Goal: Task Accomplishment & Management: Use online tool/utility

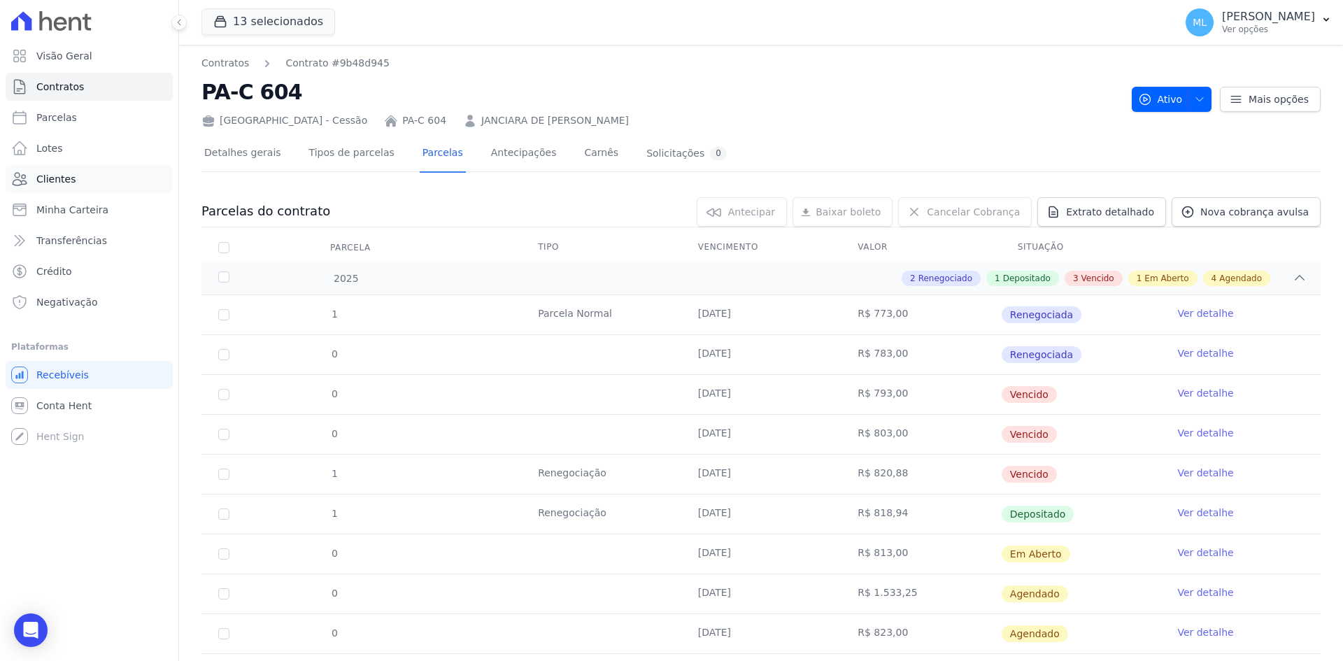
click at [97, 173] on link "Clientes" at bounding box center [89, 179] width 167 height 28
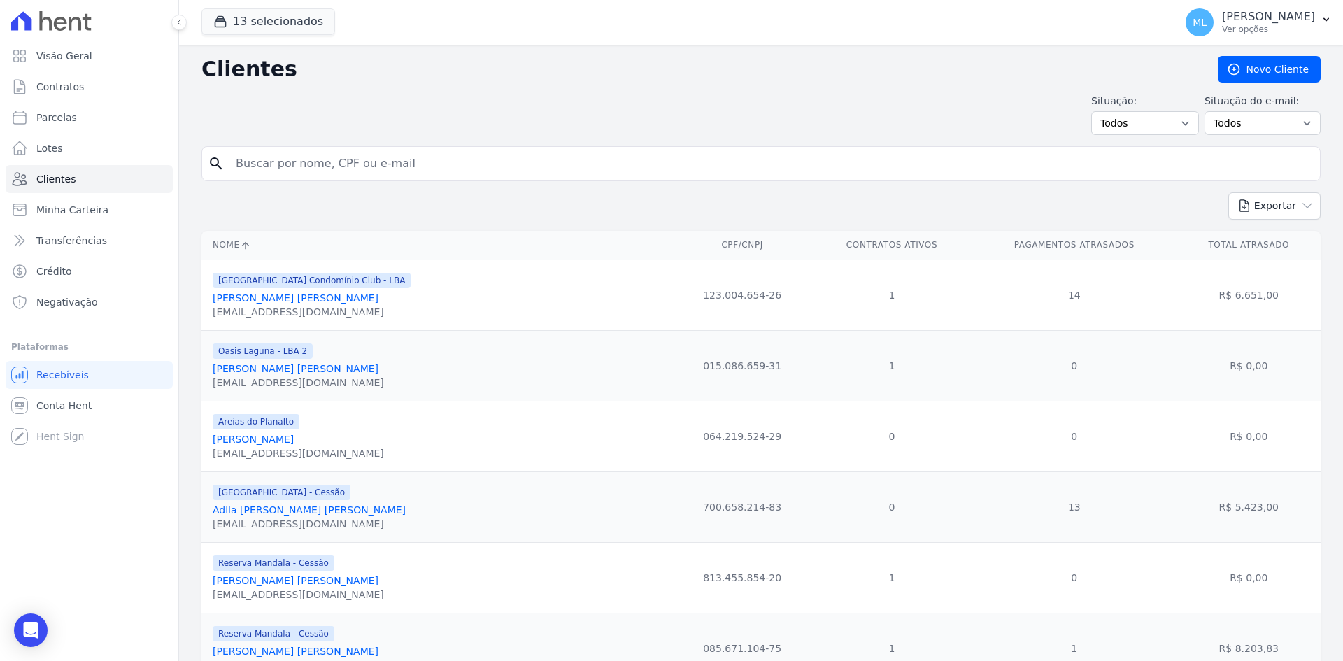
click at [409, 171] on input "search" at bounding box center [770, 164] width 1087 height 28
type input "henoque"
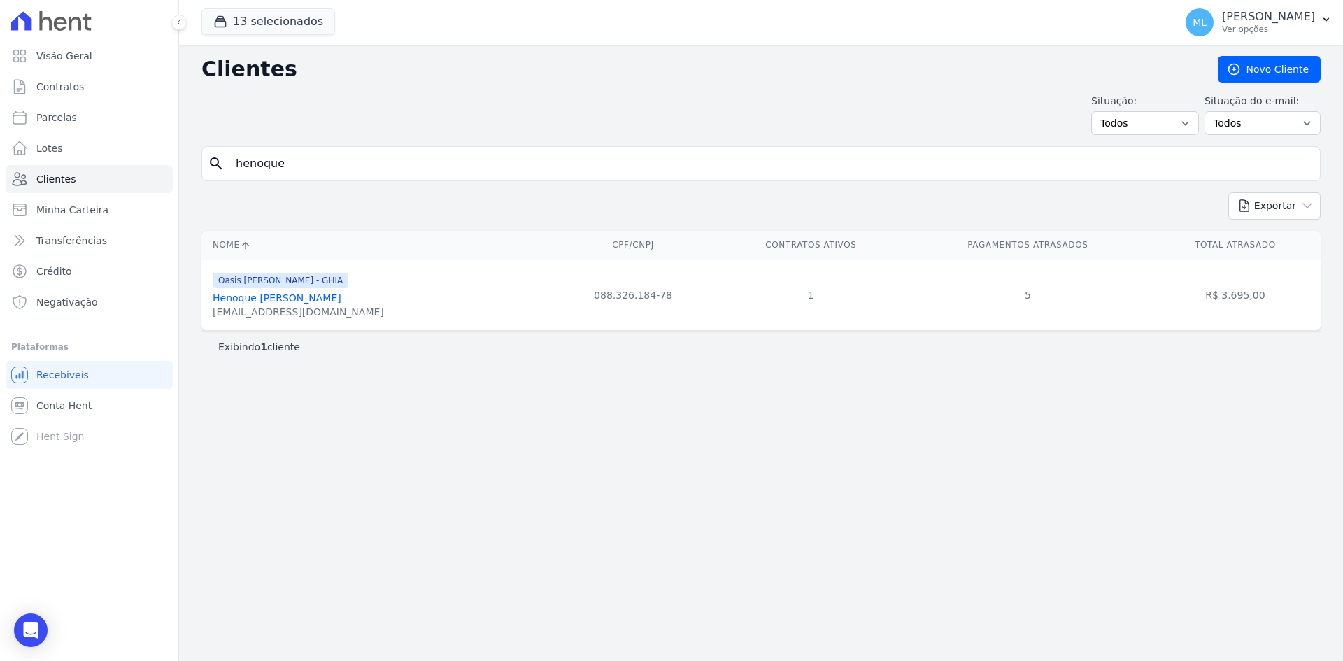
click at [341, 296] on link "Henoque [PERSON_NAME]" at bounding box center [277, 297] width 129 height 11
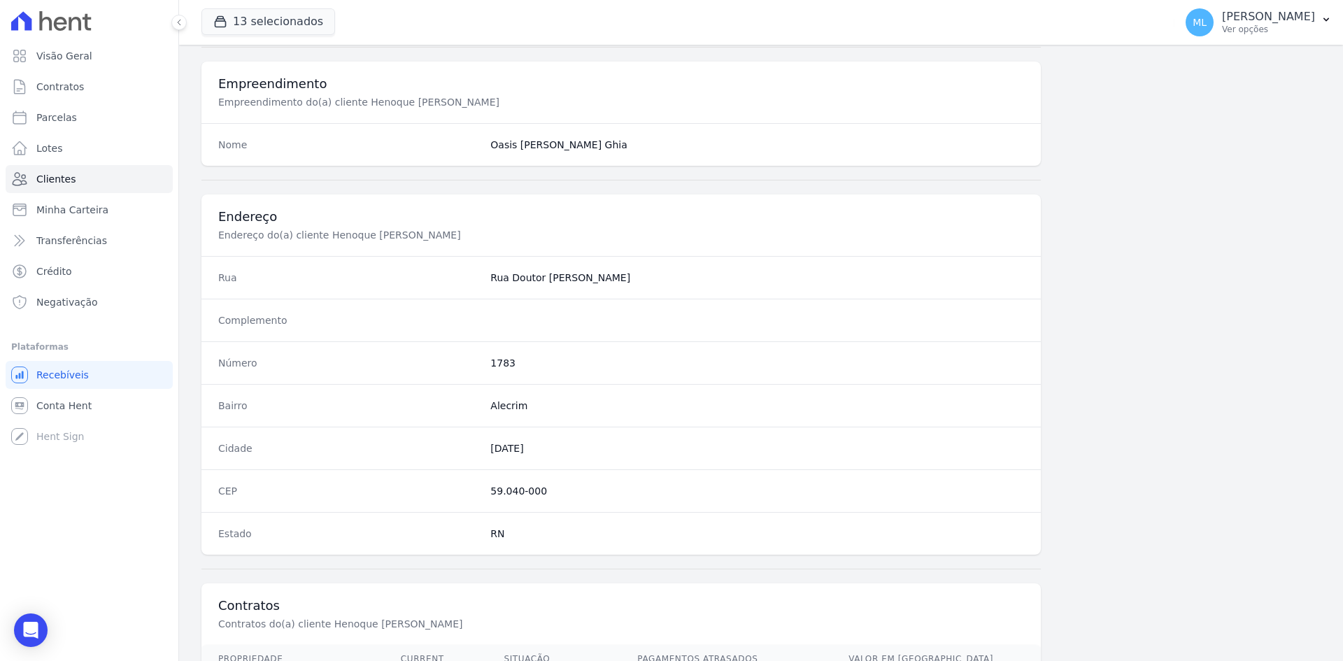
scroll to position [648, 0]
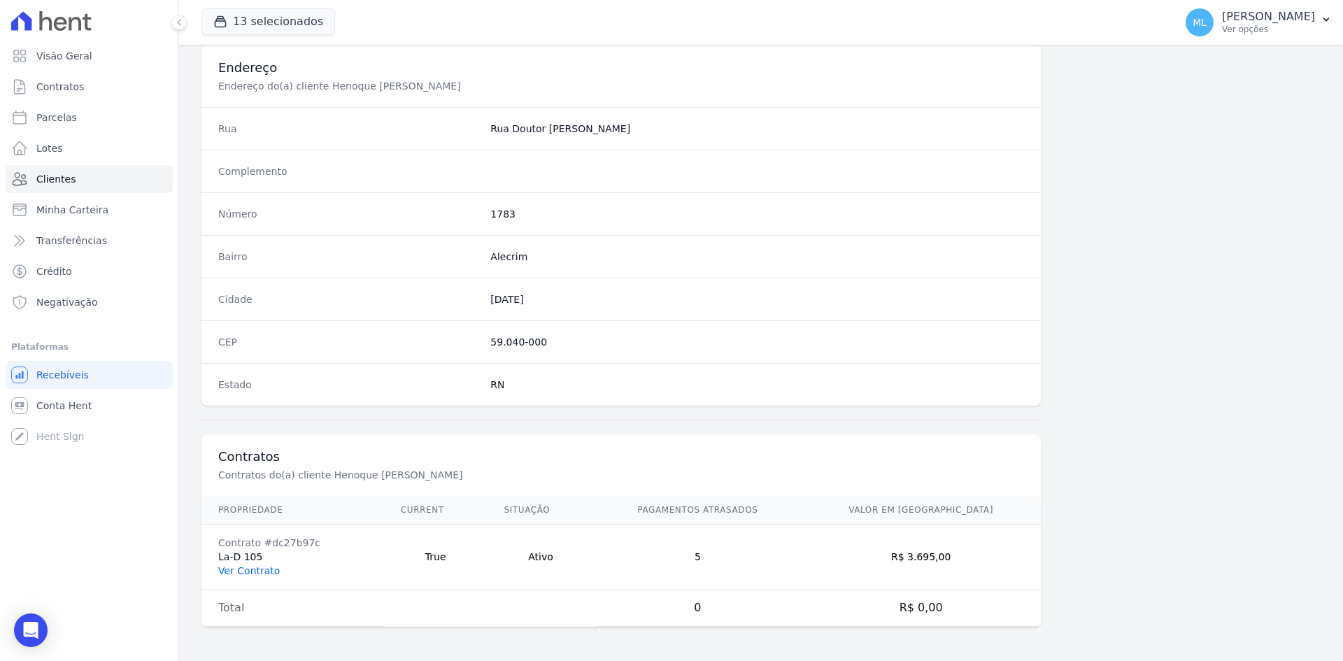
click at [257, 567] on link "Ver Contrato" at bounding box center [249, 570] width 62 height 11
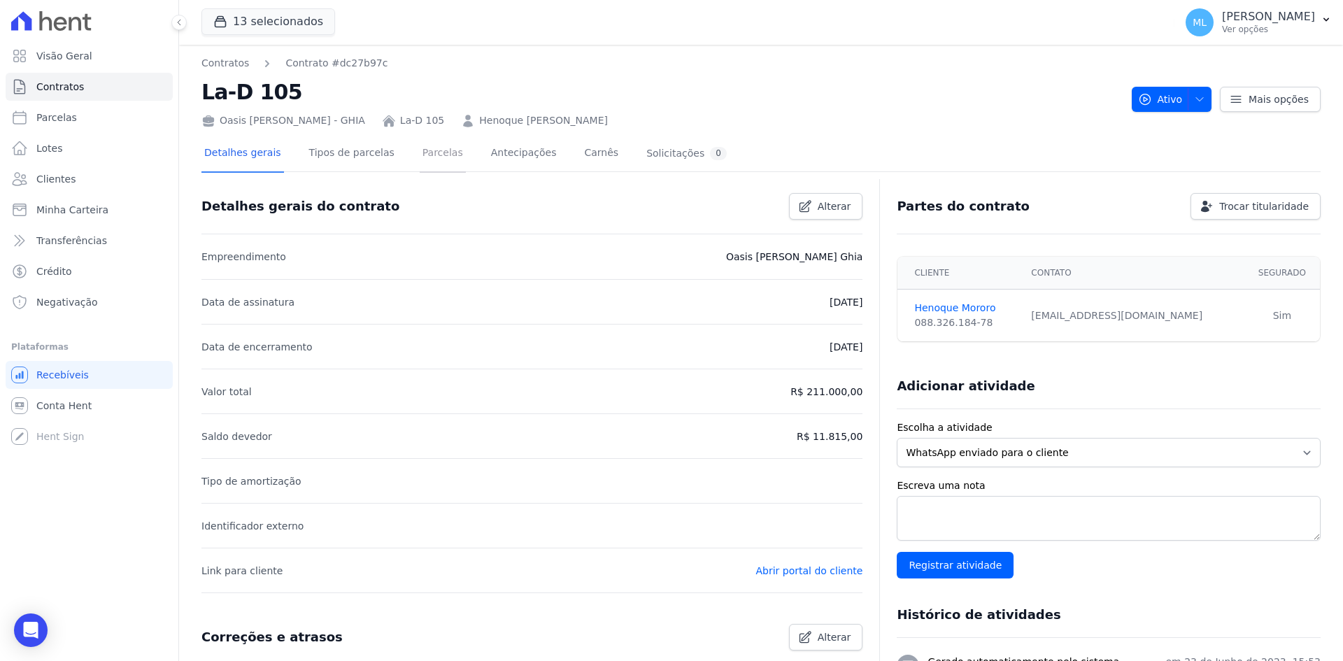
click at [420, 148] on link "Parcelas" at bounding box center [443, 154] width 46 height 37
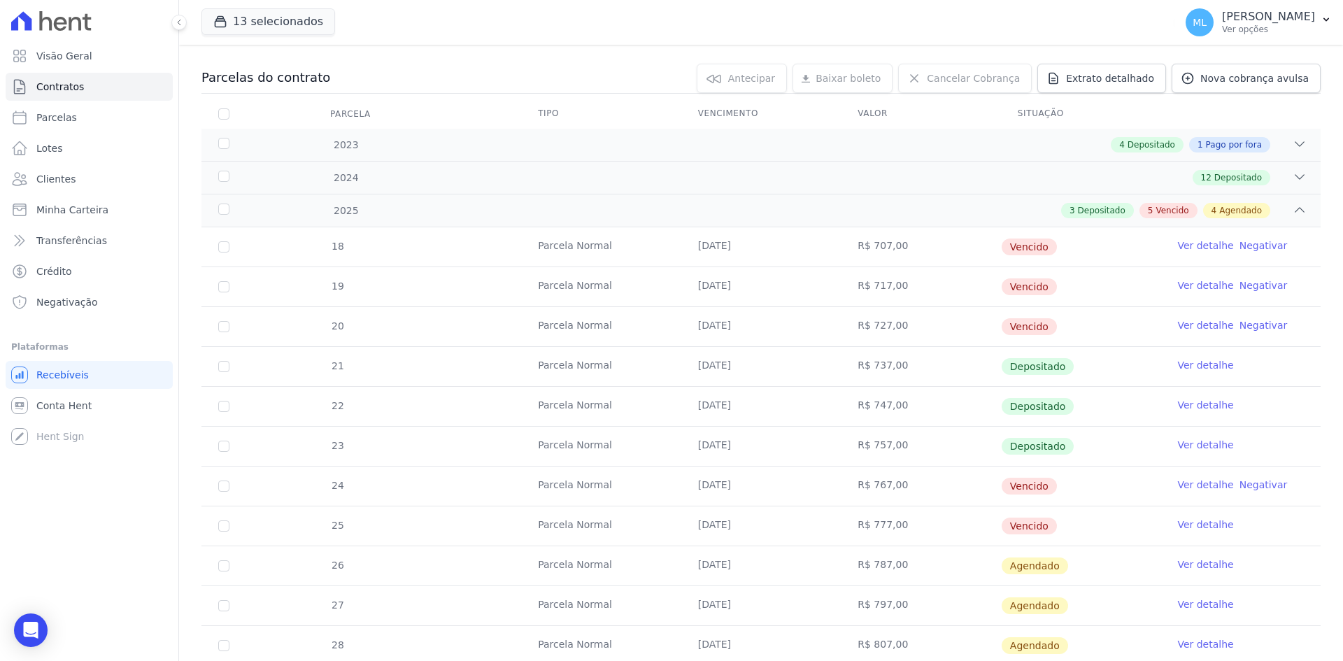
scroll to position [140, 0]
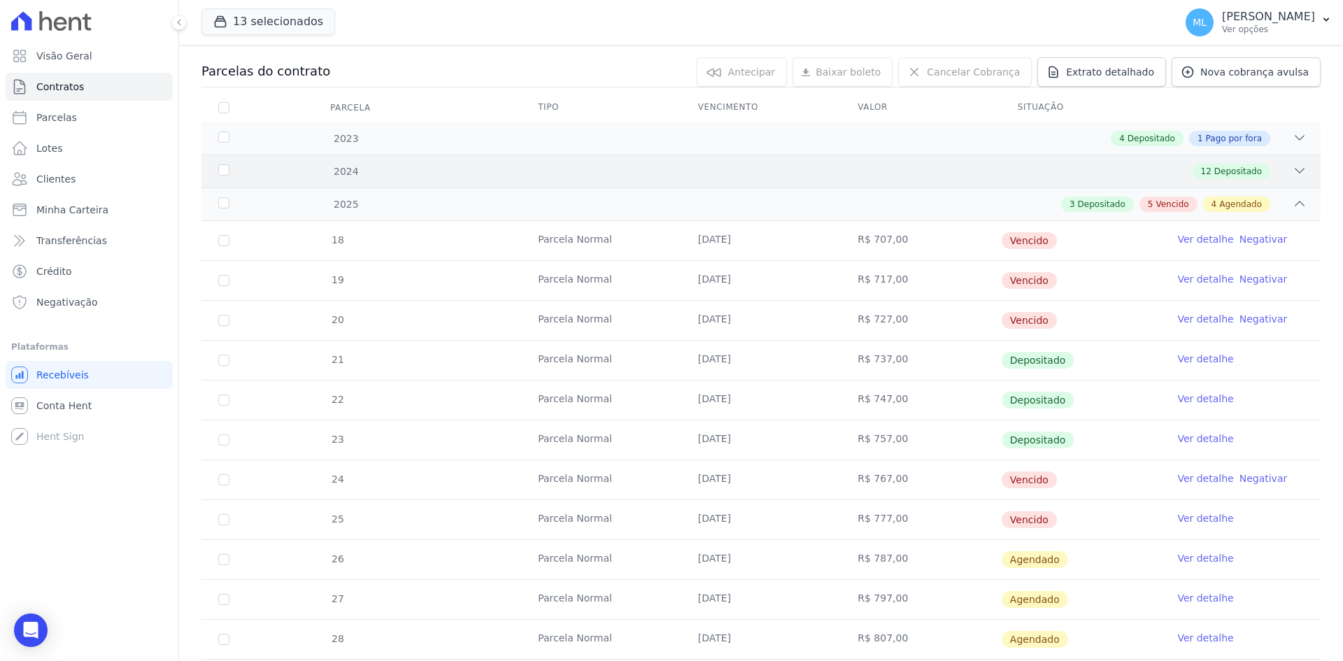
click at [625, 184] on div "2024 12 Depositado" at bounding box center [760, 171] width 1119 height 33
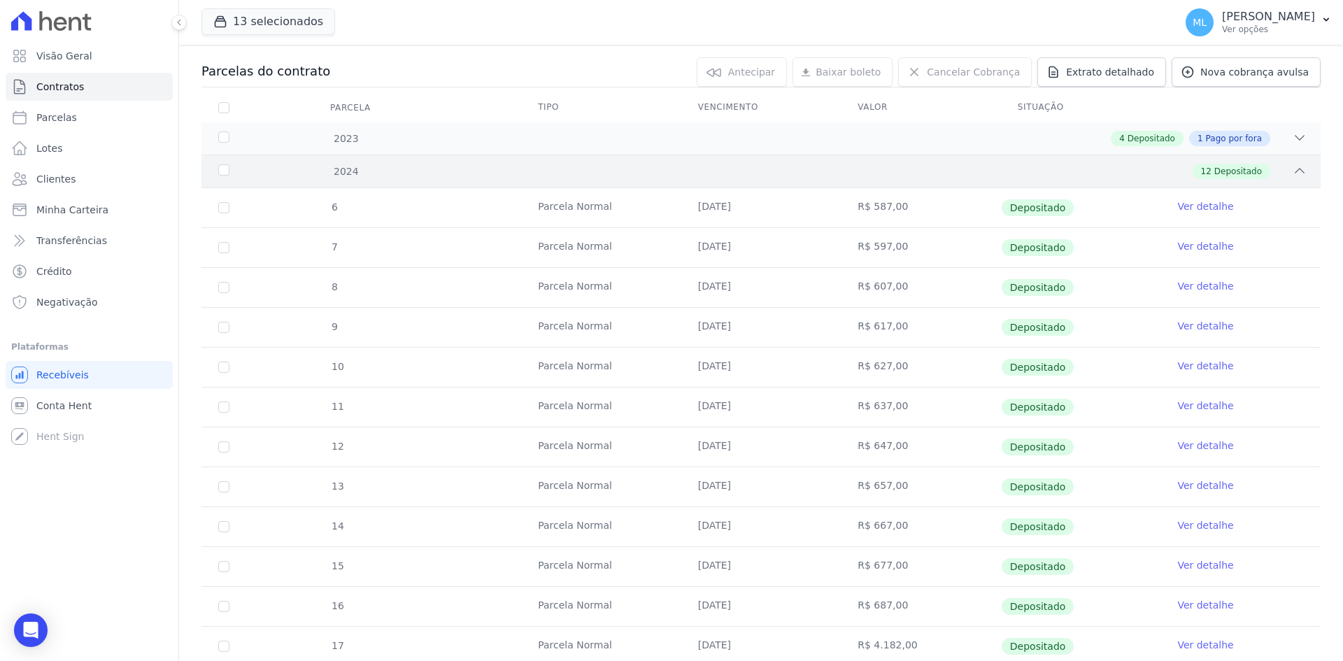
click at [625, 184] on div "6 [GEOGRAPHIC_DATA] [DATE] R$ 587,00 Depositado Ver detalhe 7 [GEOGRAPHIC_DATA]…" at bounding box center [761, 427] width 1164 height 489
click at [608, 178] on div "12 Depositado" at bounding box center [815, 171] width 981 height 15
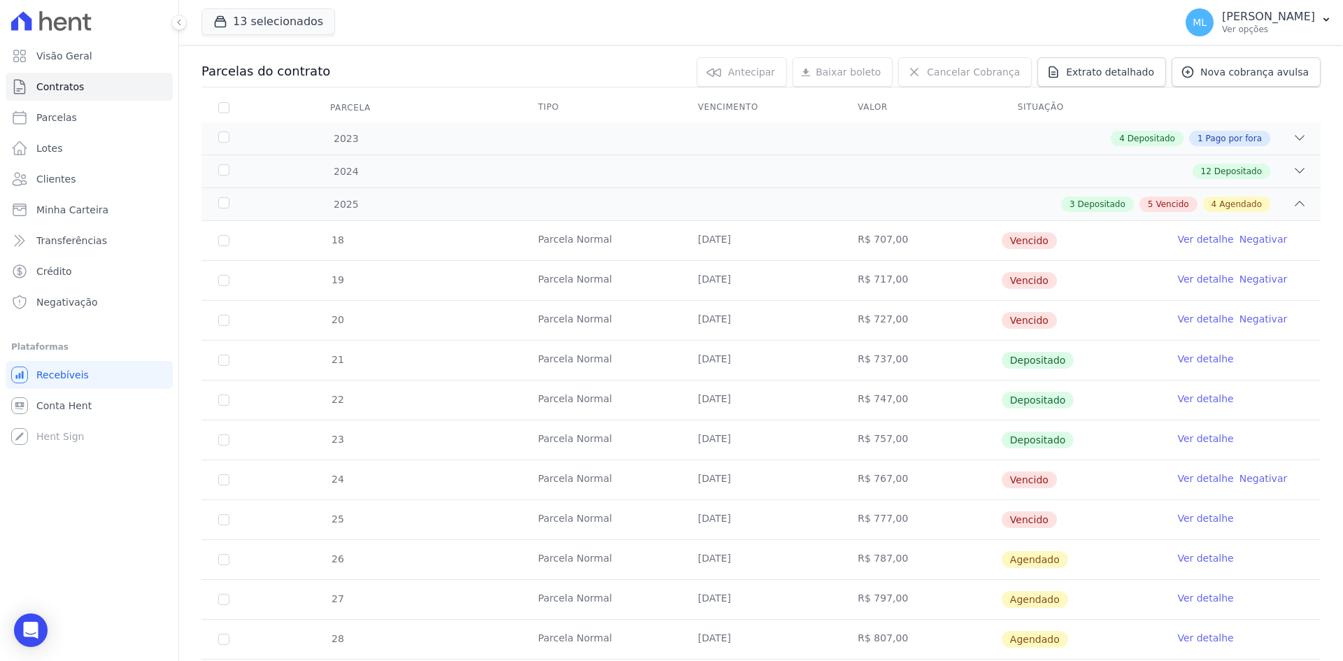
click at [1187, 239] on link "Ver detalhe" at bounding box center [1205, 239] width 56 height 14
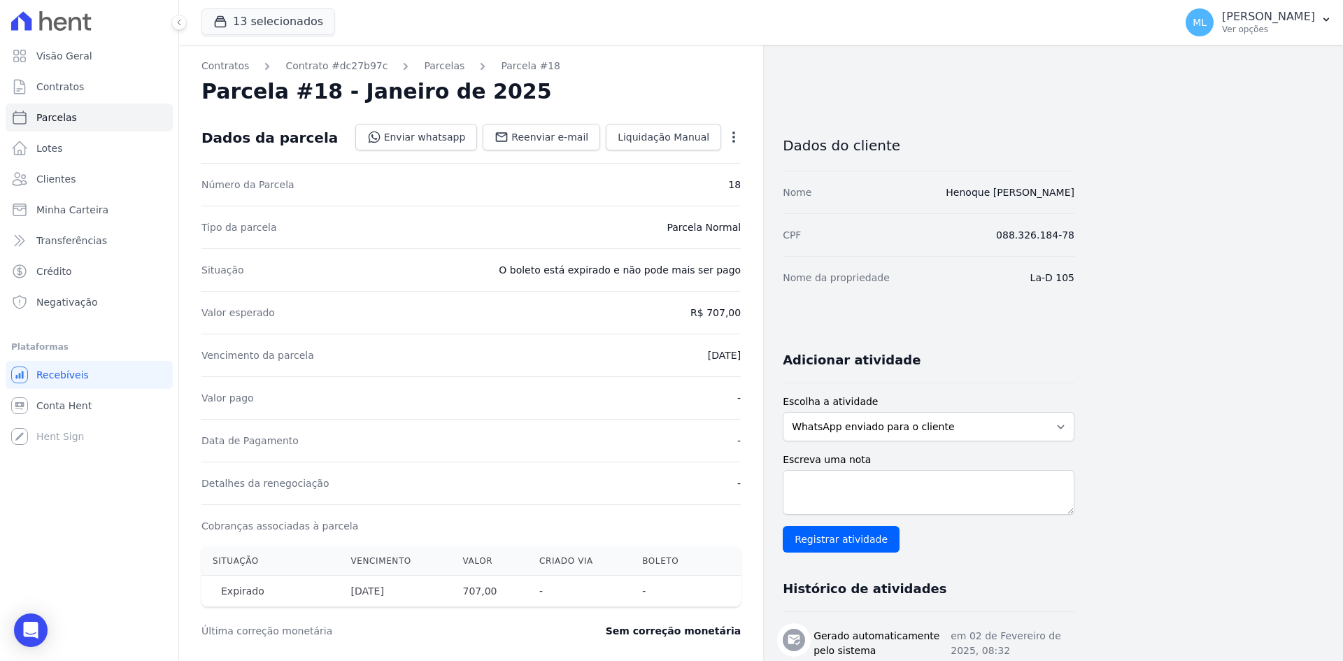
click at [738, 141] on icon "button" at bounding box center [734, 137] width 14 height 14
click at [689, 228] on link "Renegociar" at bounding box center [673, 231] width 123 height 25
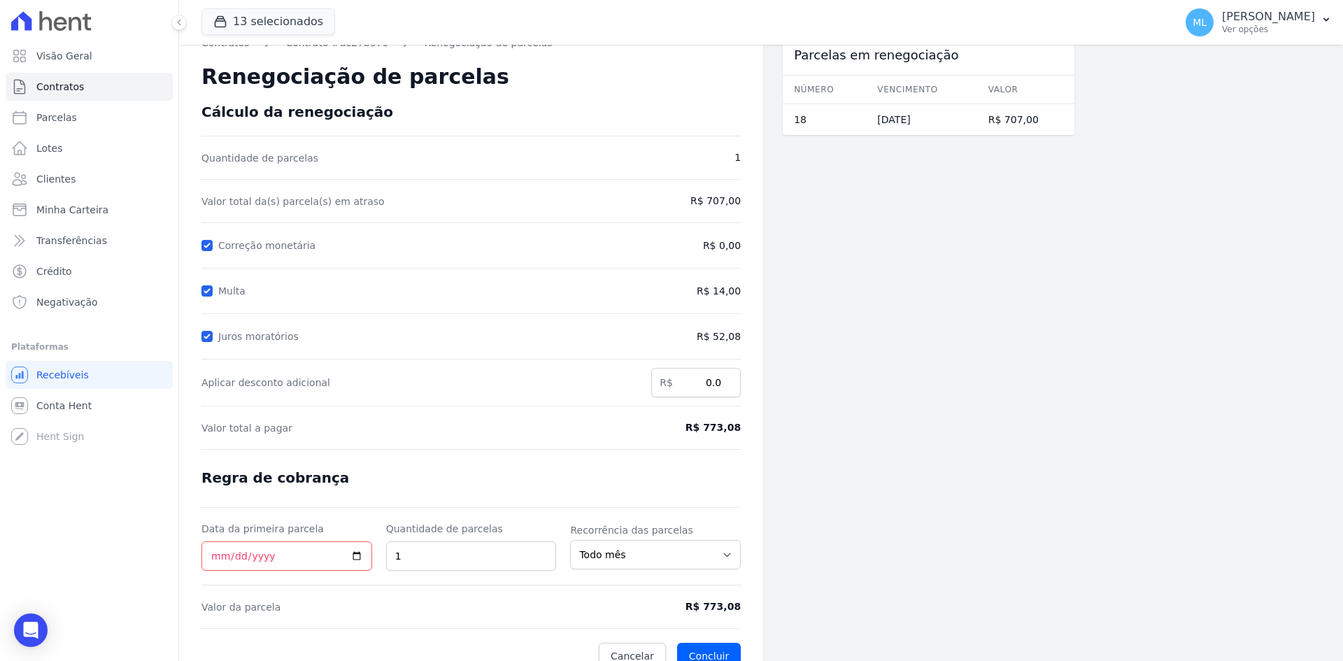
scroll to position [40, 0]
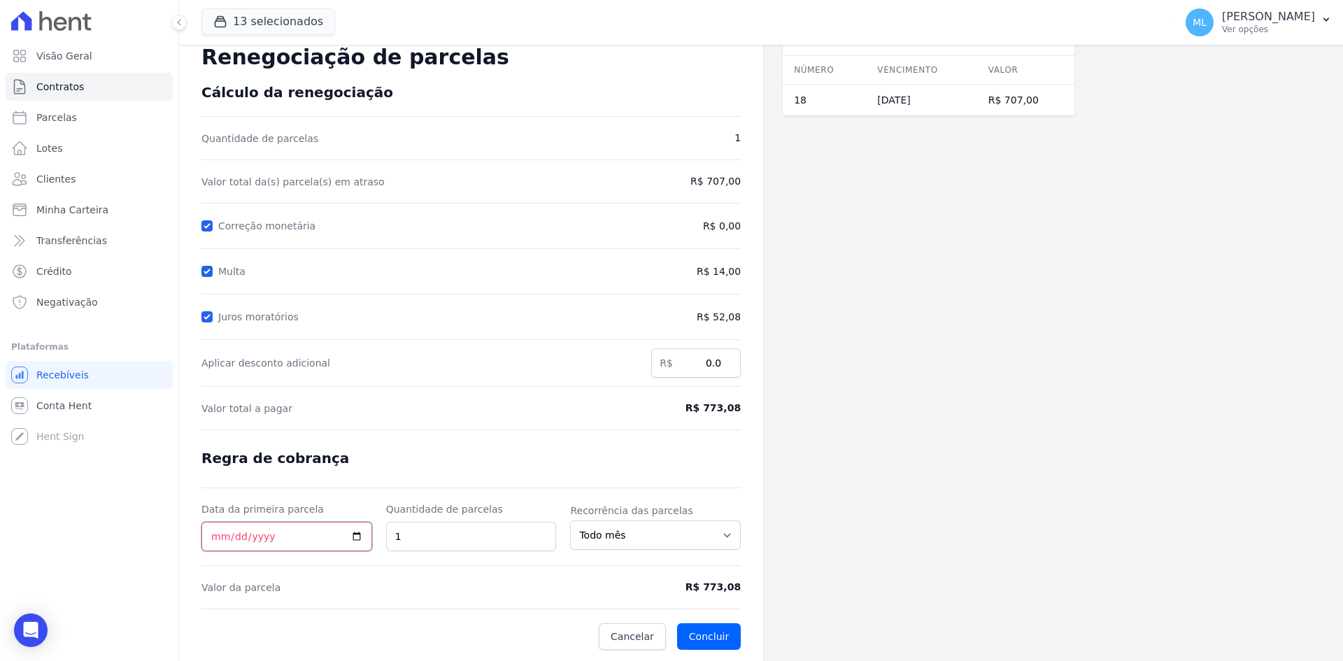
click at [216, 534] on input "Data da primeira parcela" at bounding box center [286, 536] width 171 height 29
type input "[DATE]"
click at [729, 639] on button "Concluir" at bounding box center [709, 636] width 64 height 27
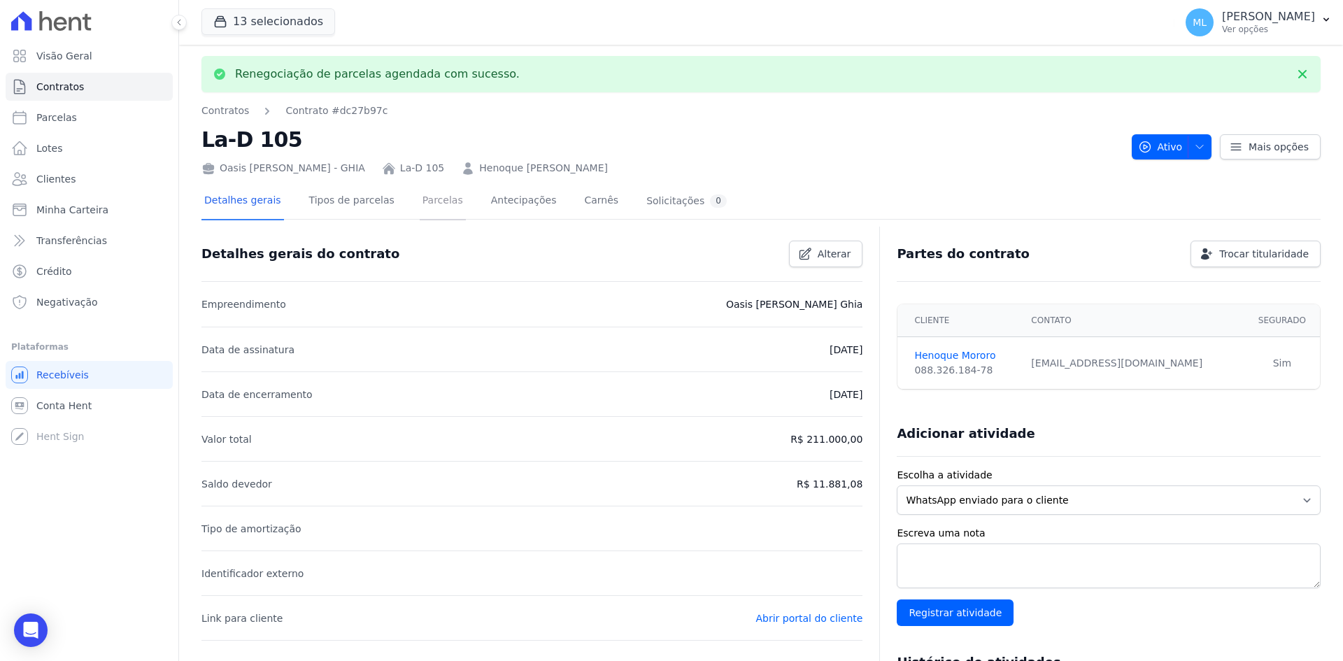
click at [425, 205] on link "Parcelas" at bounding box center [443, 201] width 46 height 37
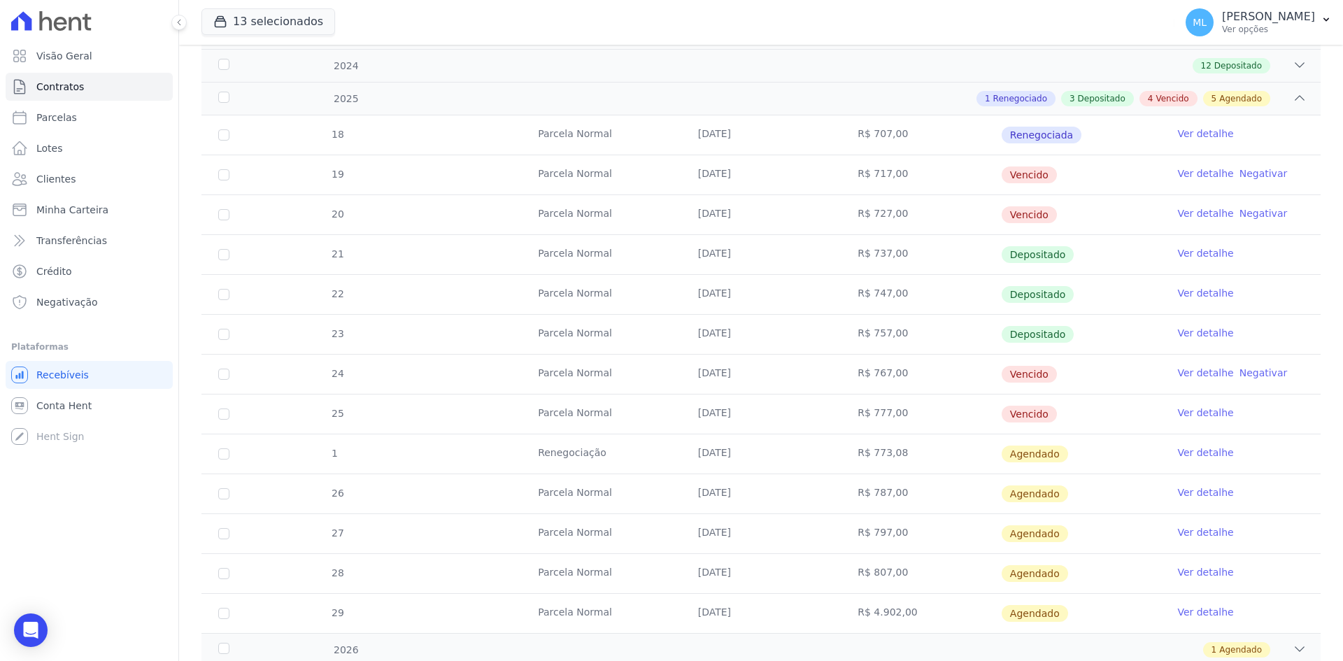
scroll to position [280, 0]
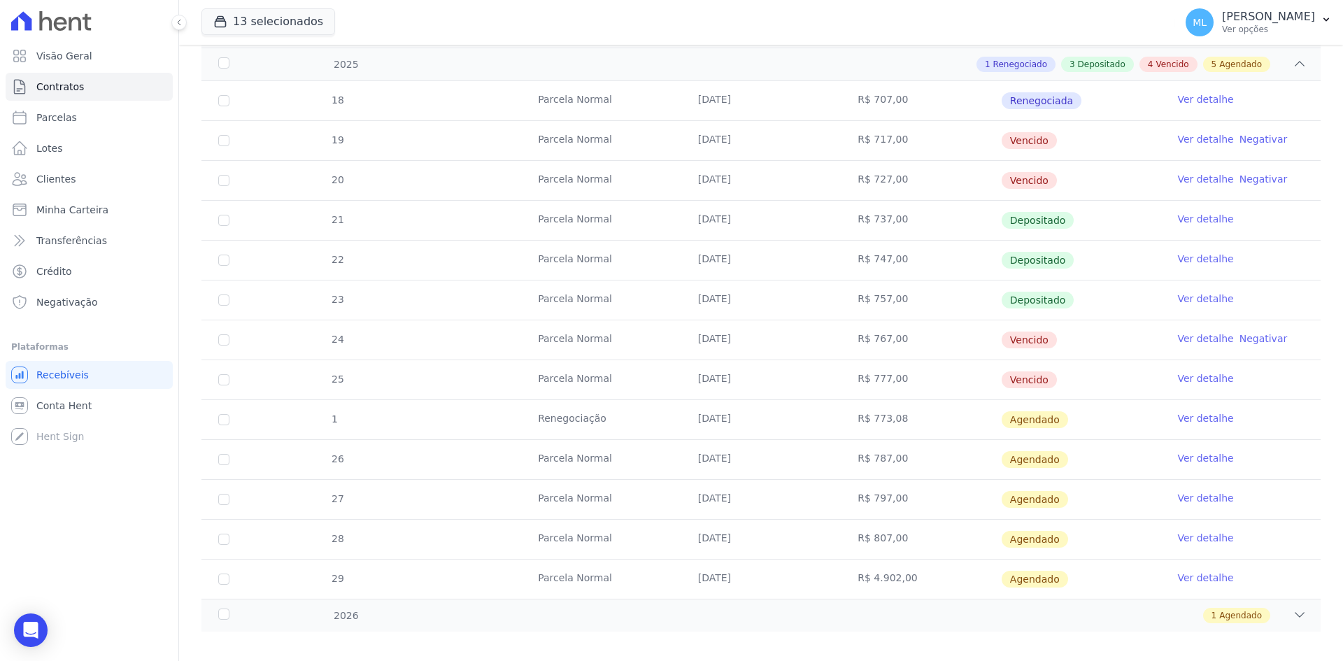
click at [1192, 417] on link "Ver detalhe" at bounding box center [1205, 418] width 56 height 14
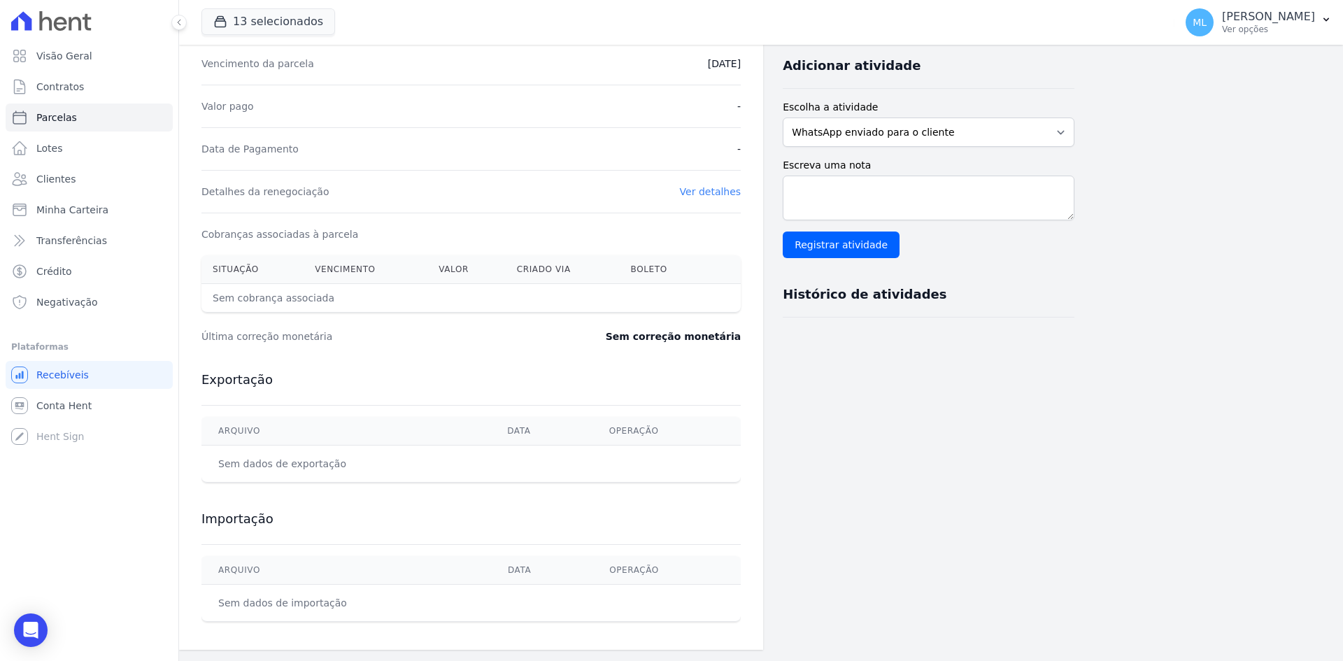
scroll to position [225, 0]
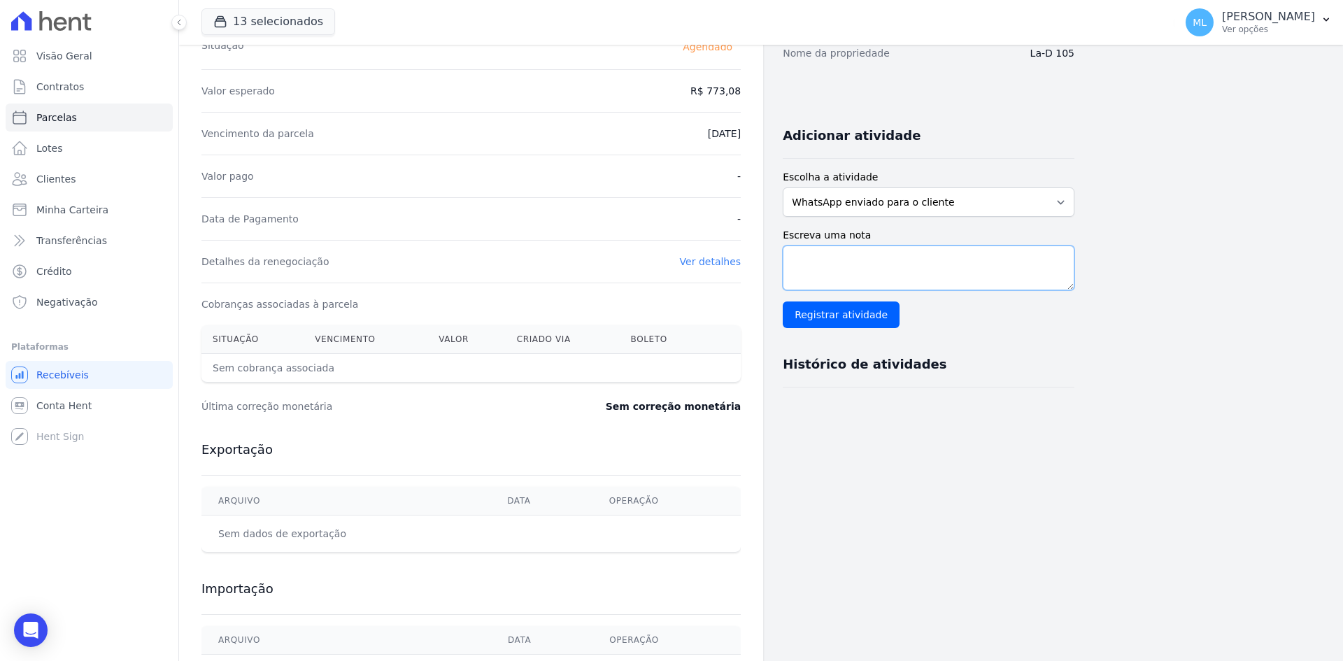
click at [838, 278] on textarea "Escreva uma nota" at bounding box center [929, 268] width 292 height 45
type textarea "renegociada de Janeiro"
click at [851, 311] on input "Registrar atividade" at bounding box center [841, 314] width 117 height 27
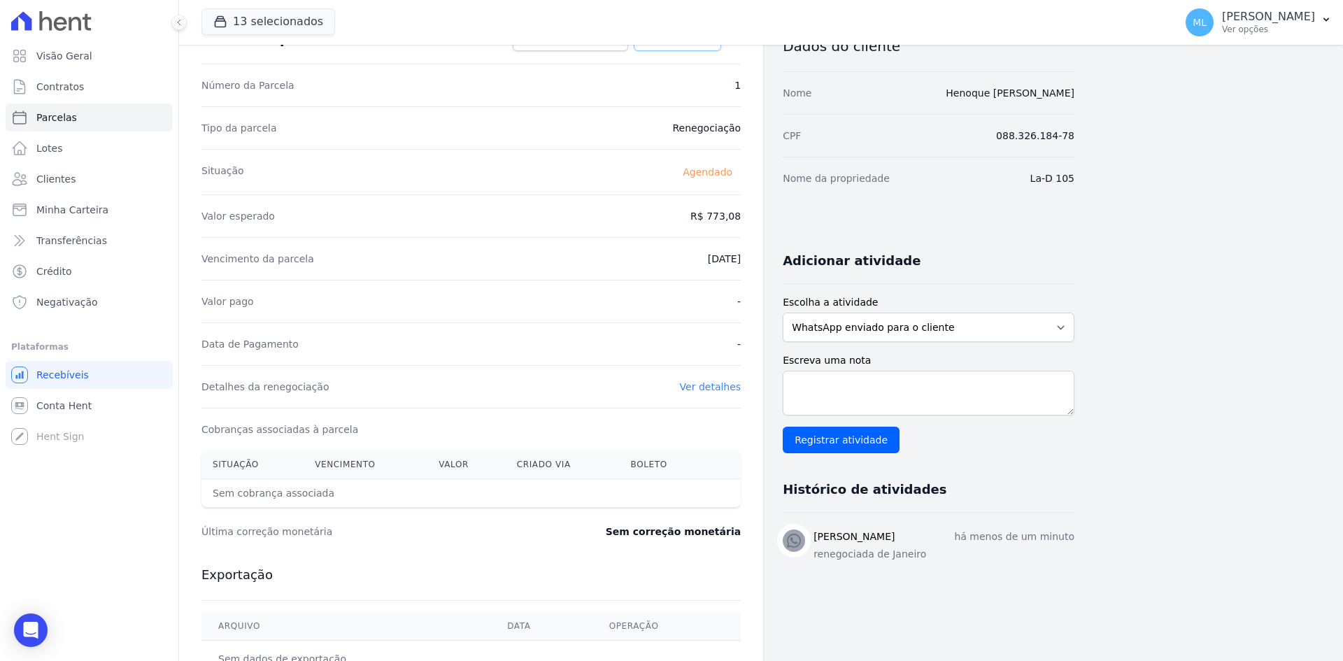
scroll to position [0, 0]
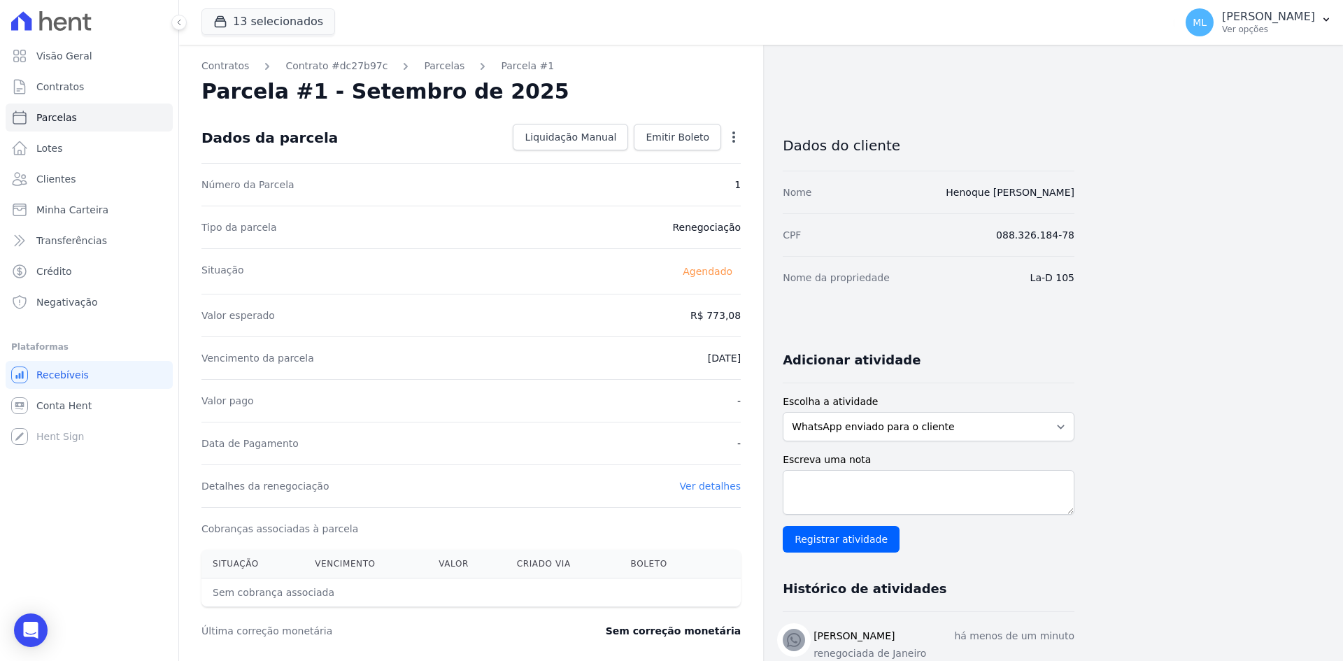
click at [688, 158] on div "Dados da parcela Liquidação Manual Liquidação Manual Data de Pagamento [DATE] […" at bounding box center [470, 138] width 539 height 50
click at [691, 143] on span "Emitir Boleto" at bounding box center [678, 137] width 64 height 14
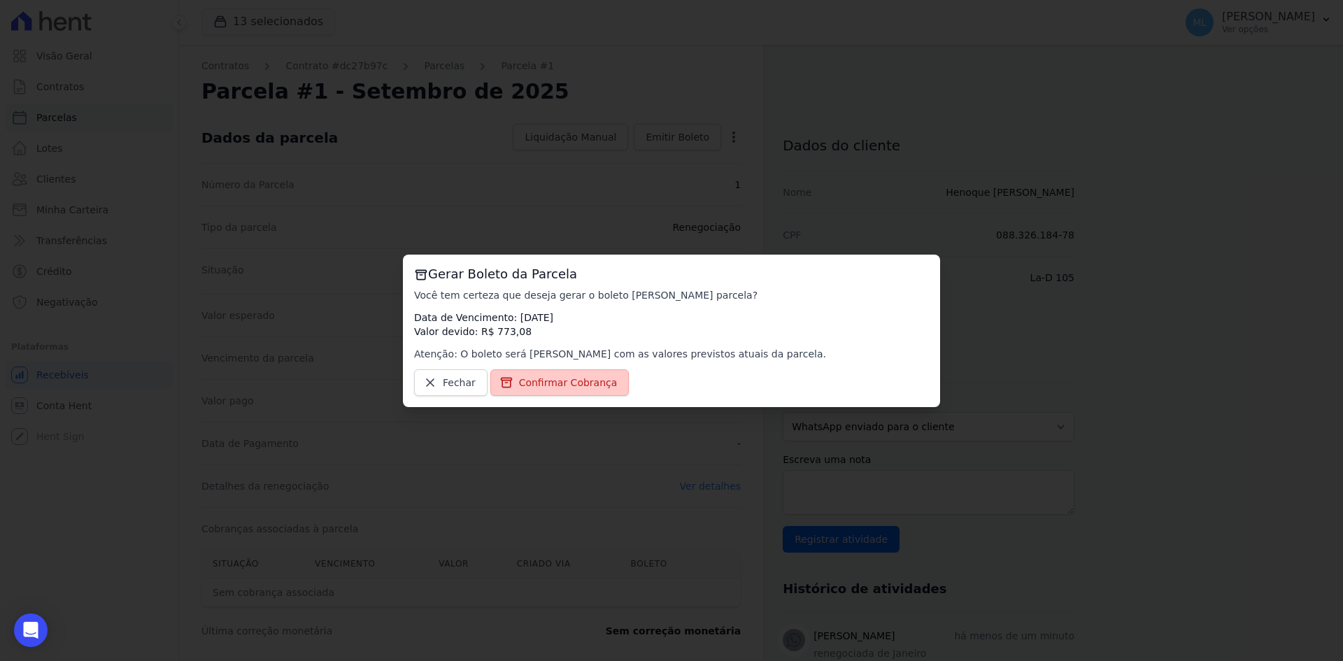
click at [539, 385] on span "Confirmar Cobrança" at bounding box center [568, 383] width 99 height 14
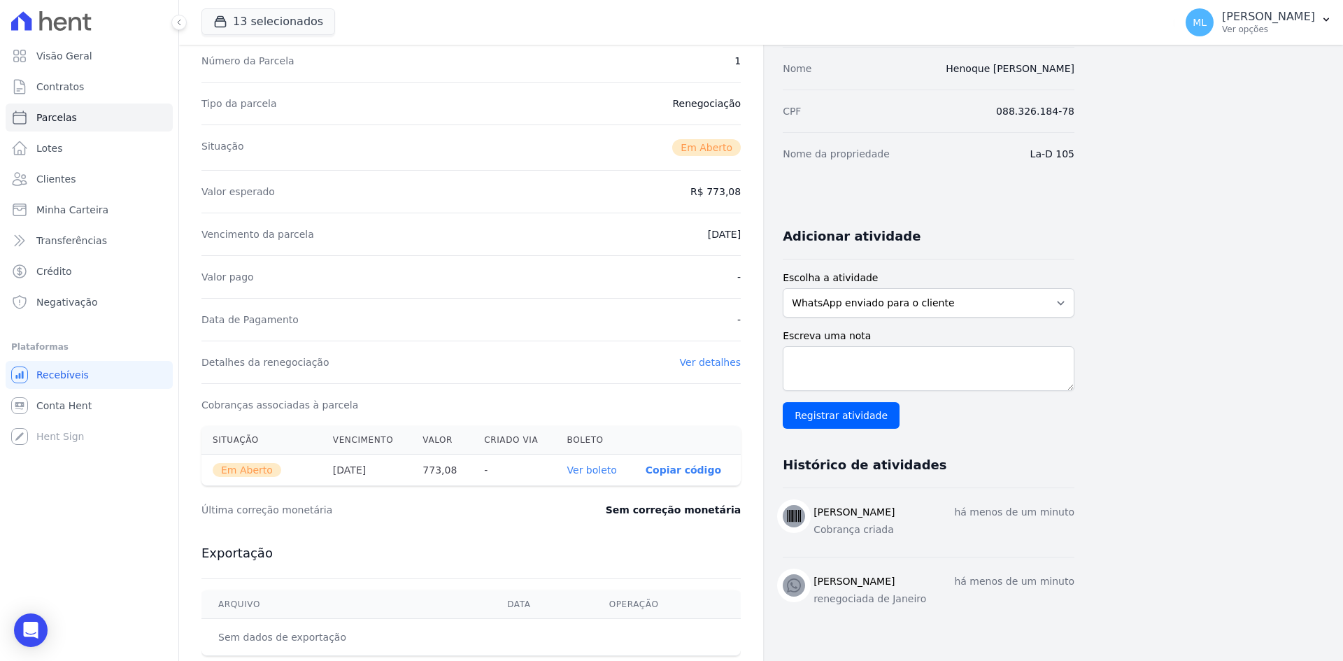
scroll to position [140, 0]
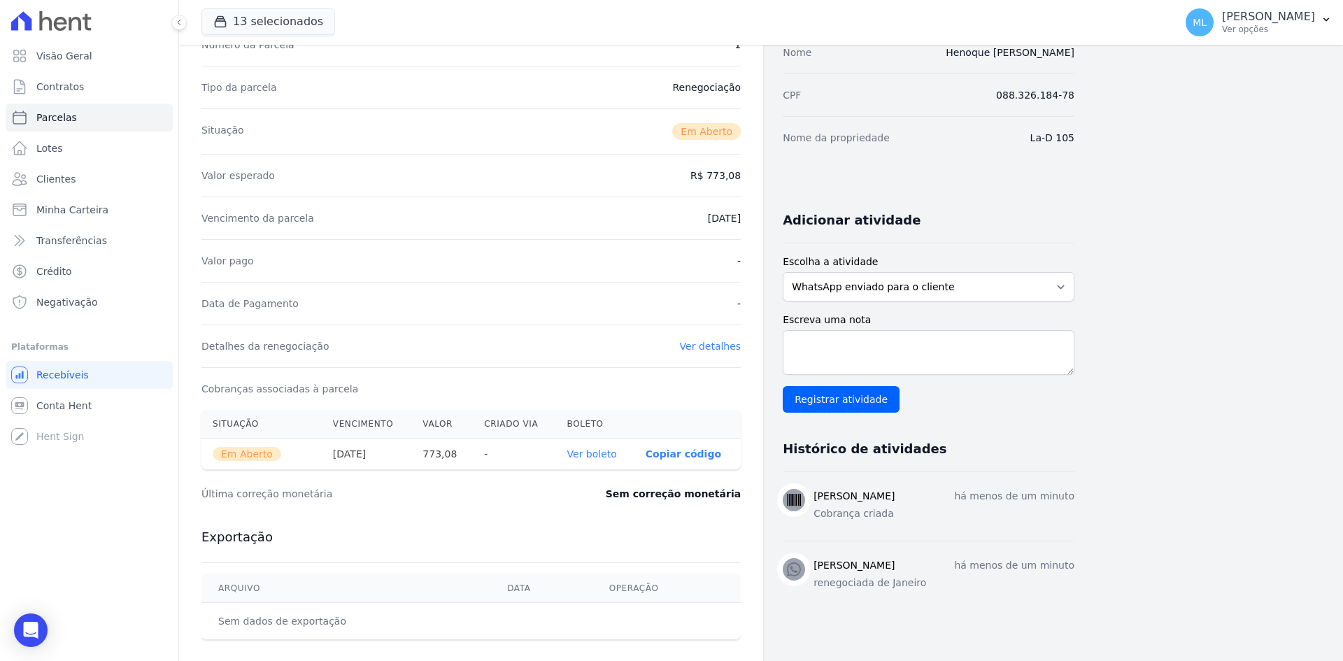
click at [592, 448] on link "Ver boleto" at bounding box center [592, 453] width 50 height 11
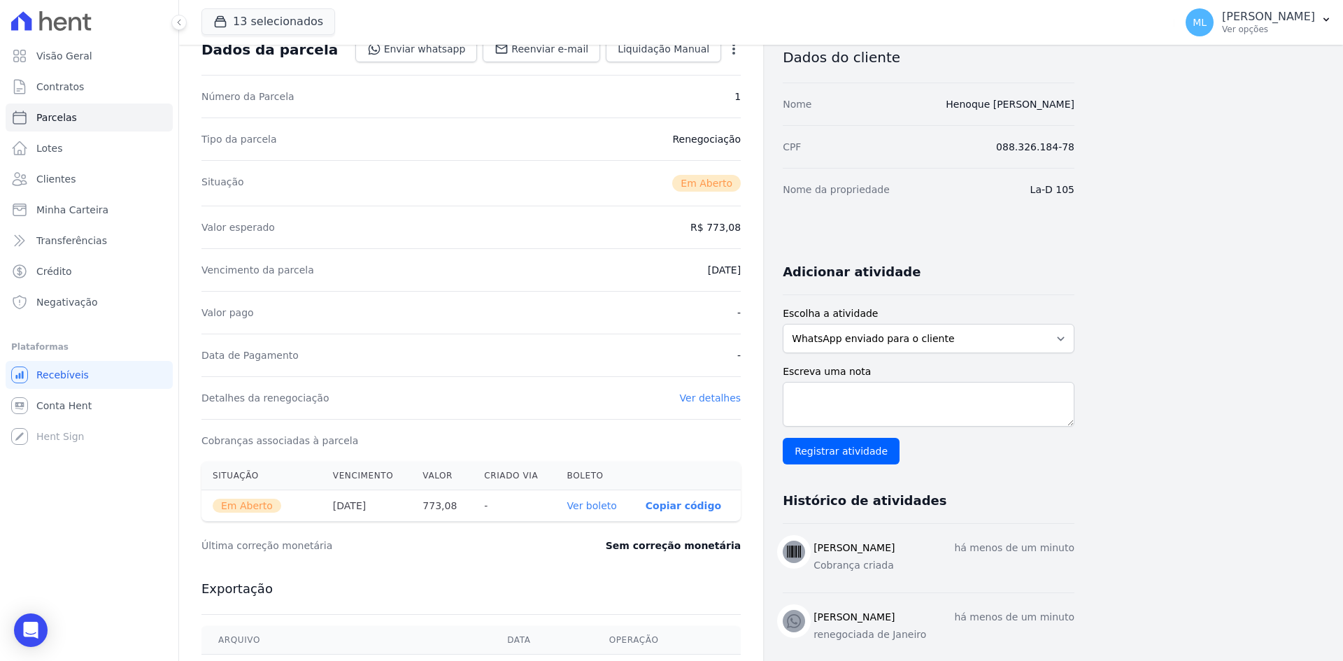
scroll to position [0, 0]
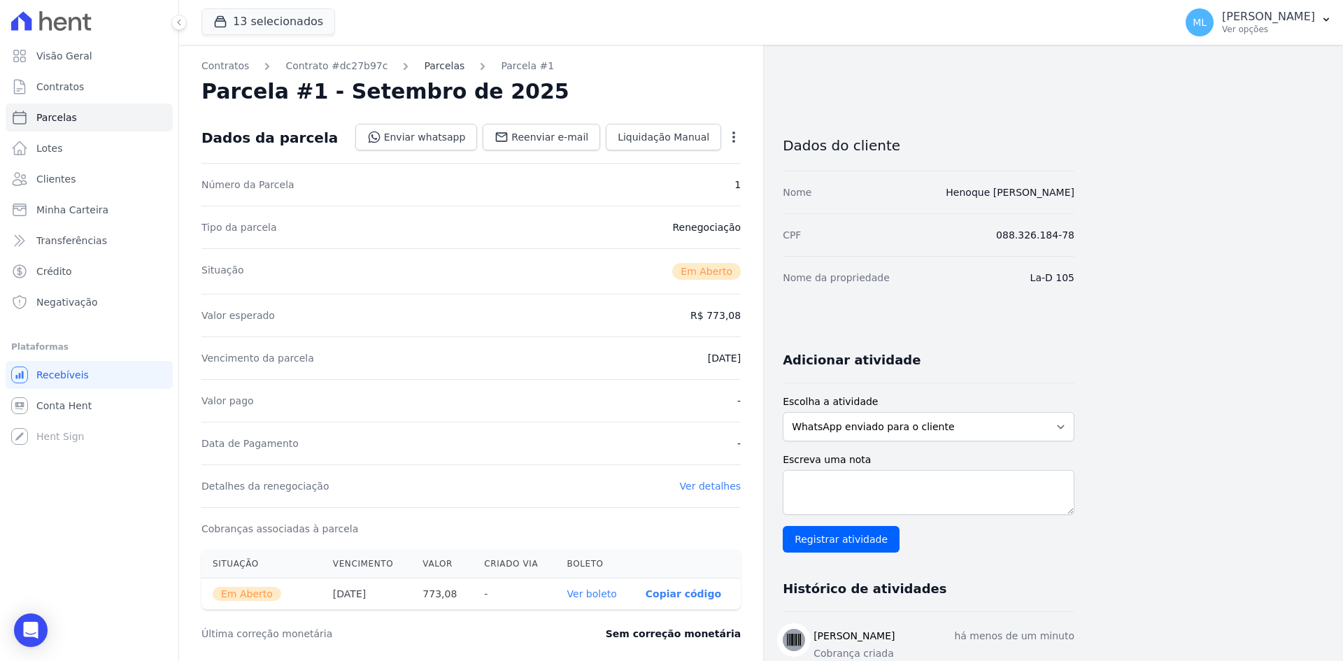
click at [424, 68] on link "Parcelas" at bounding box center [444, 66] width 41 height 15
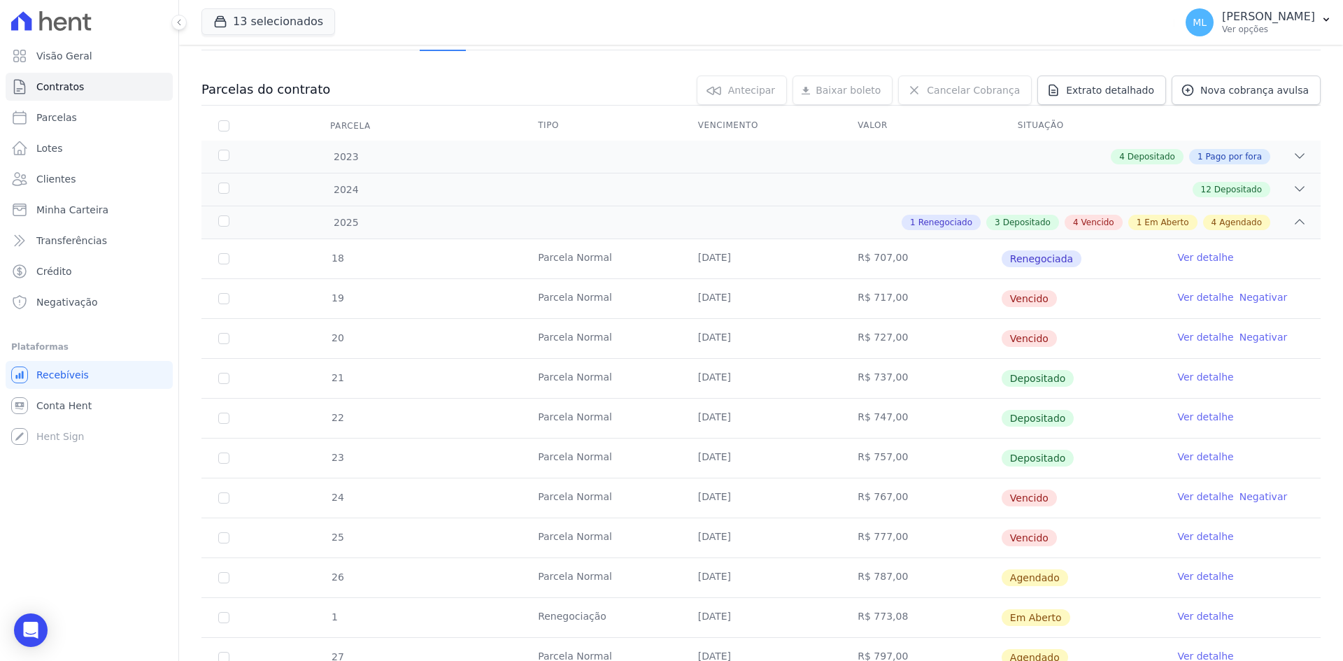
scroll to position [140, 0]
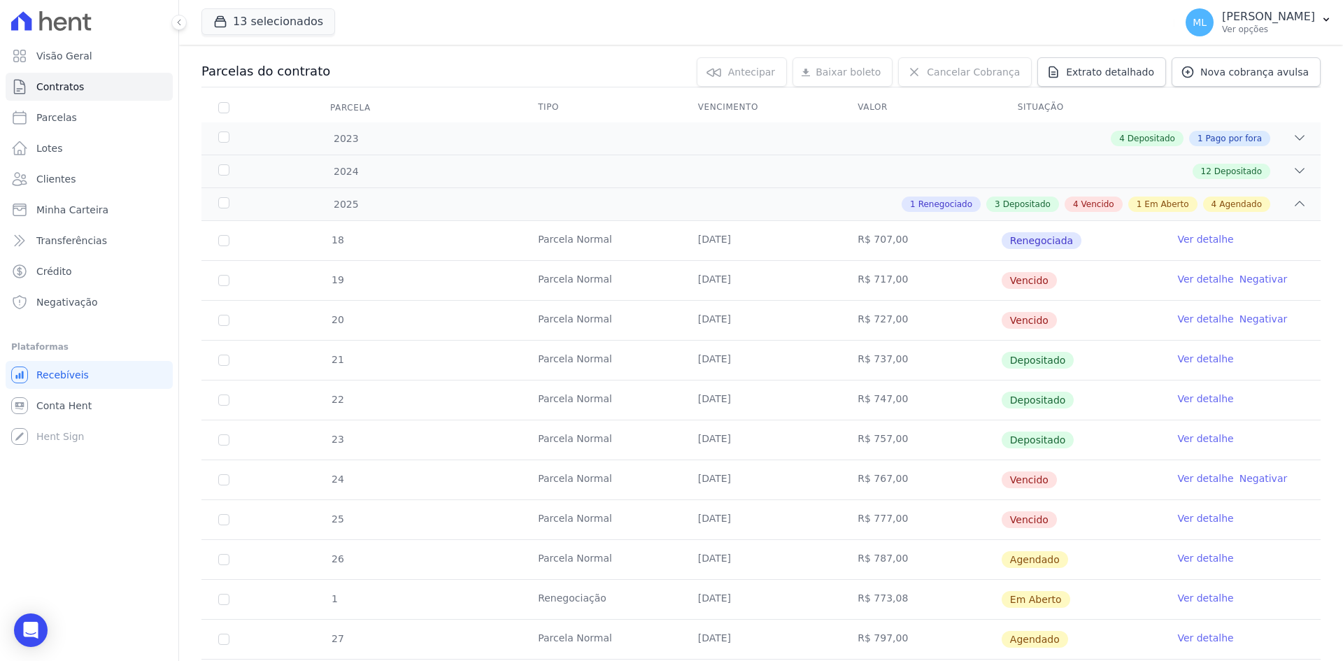
click at [1202, 278] on link "Ver detalhe" at bounding box center [1205, 279] width 56 height 14
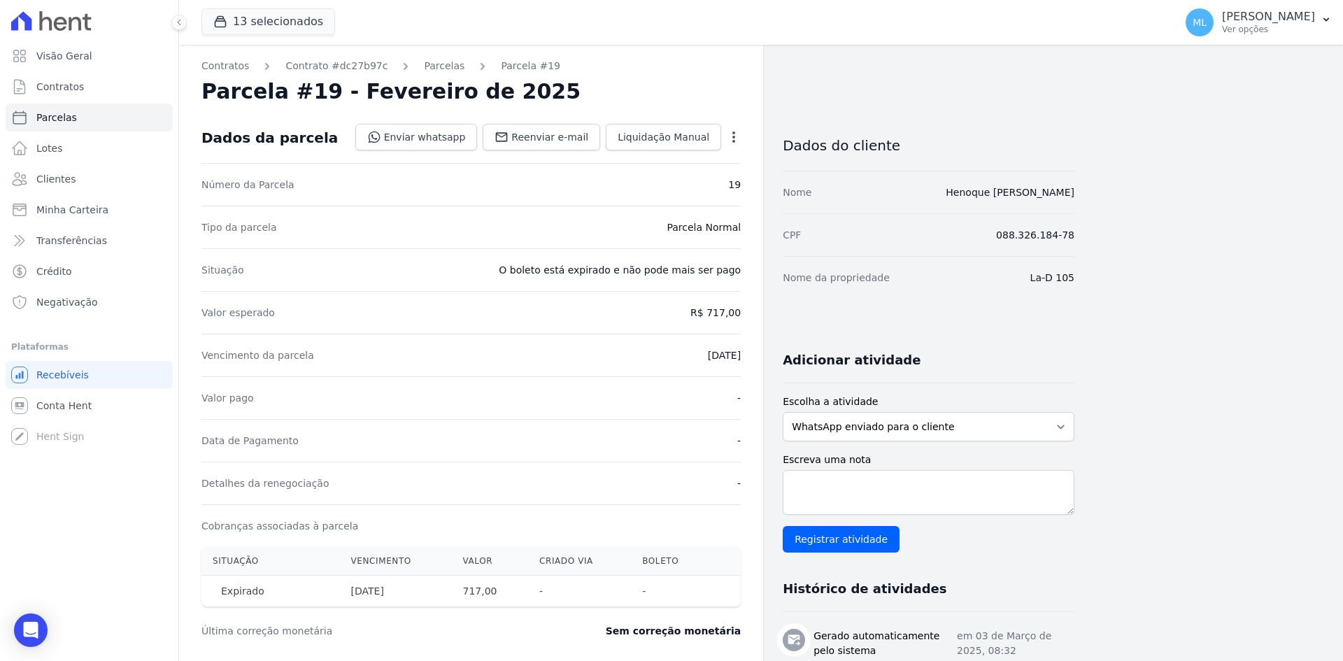
click at [732, 138] on icon "button" at bounding box center [734, 137] width 14 height 14
click at [677, 228] on link "Renegociar" at bounding box center [673, 231] width 123 height 25
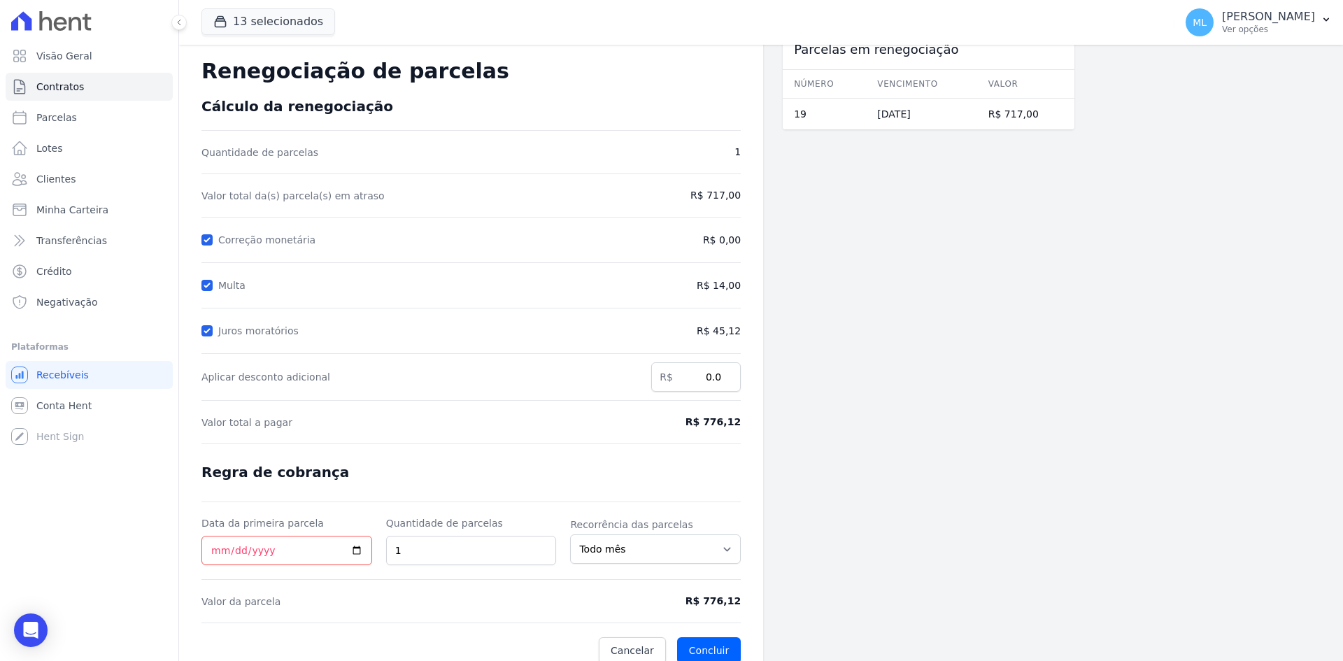
scroll to position [40, 0]
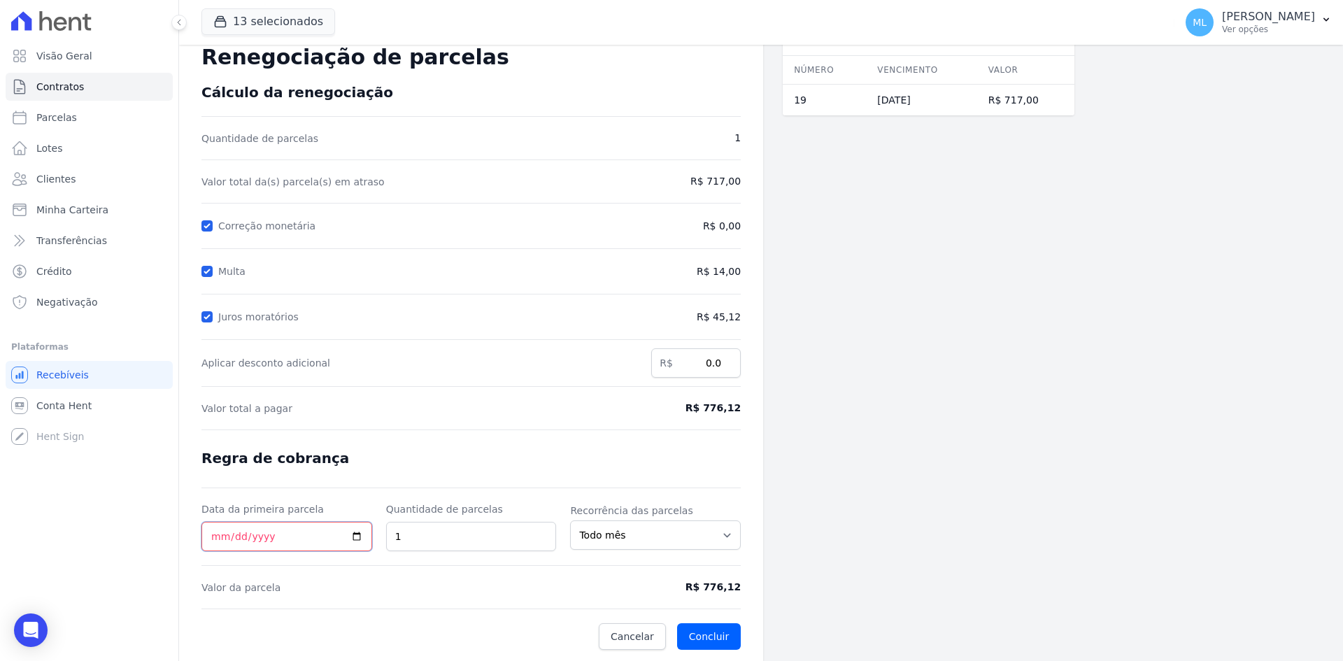
click at [204, 534] on input "Data da primeira parcela" at bounding box center [286, 536] width 171 height 29
type input "[DATE]"
click at [723, 635] on button "Concluir" at bounding box center [709, 636] width 64 height 27
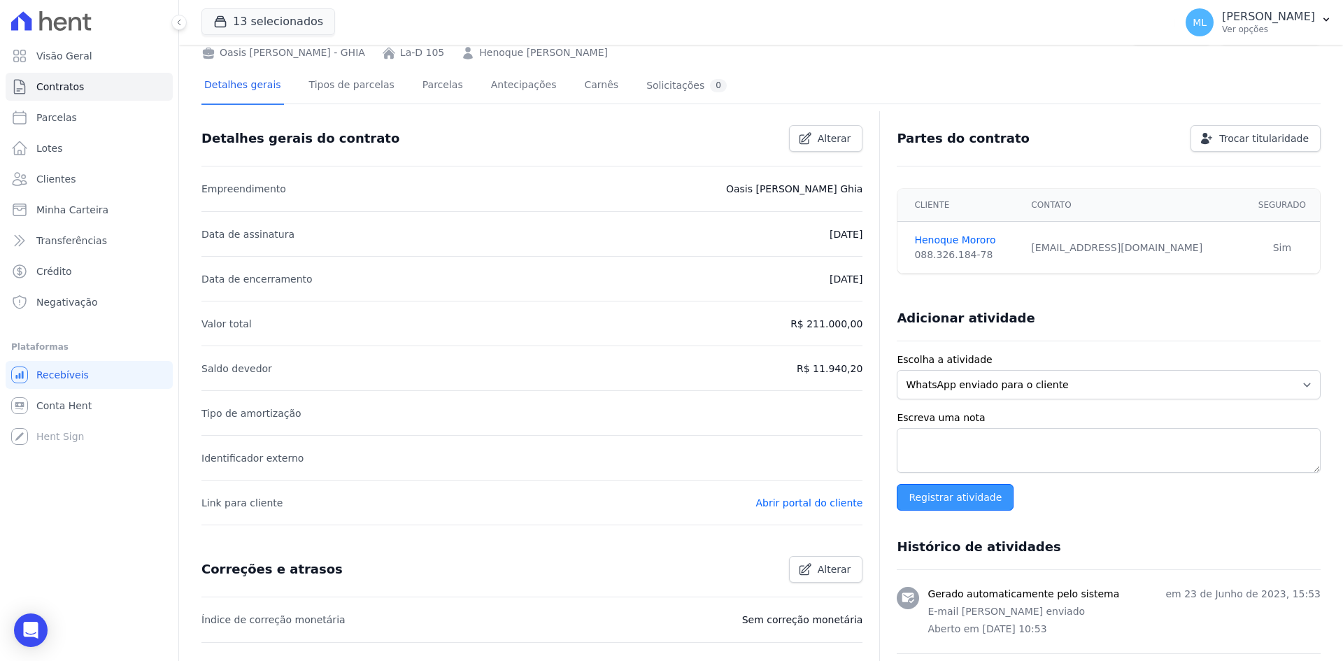
scroll to position [140, 0]
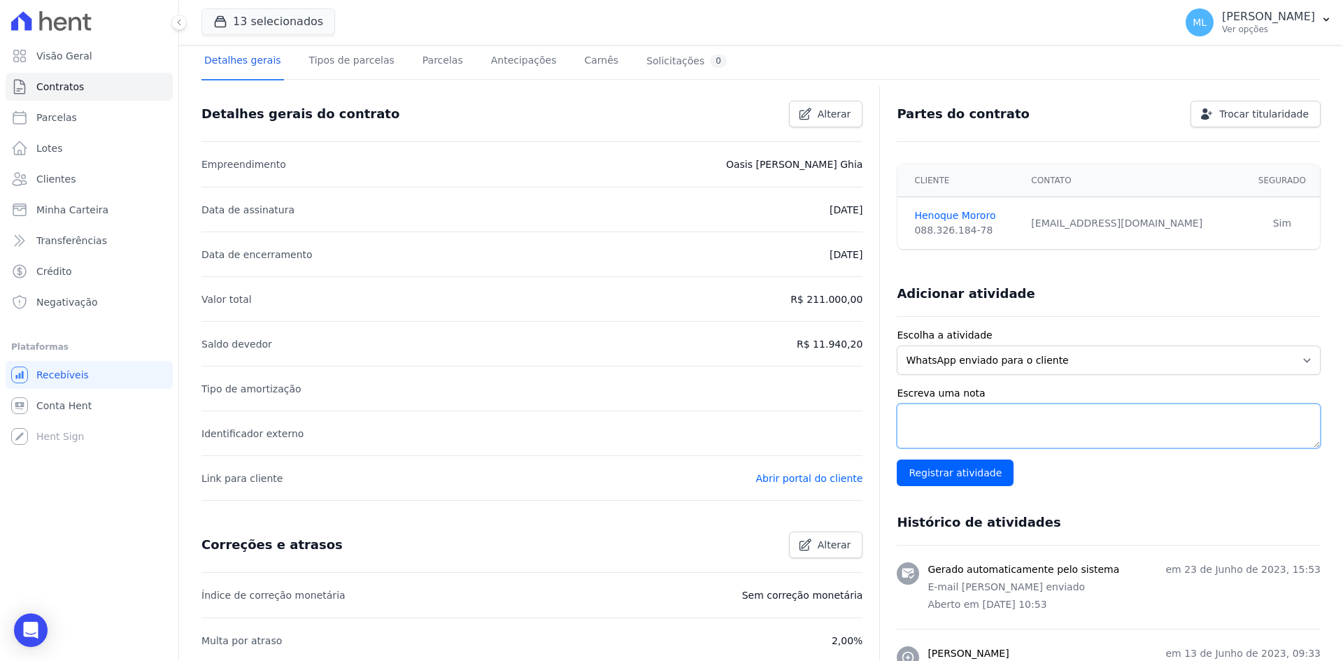
click at [963, 430] on textarea "Escreva uma nota" at bounding box center [1109, 426] width 424 height 45
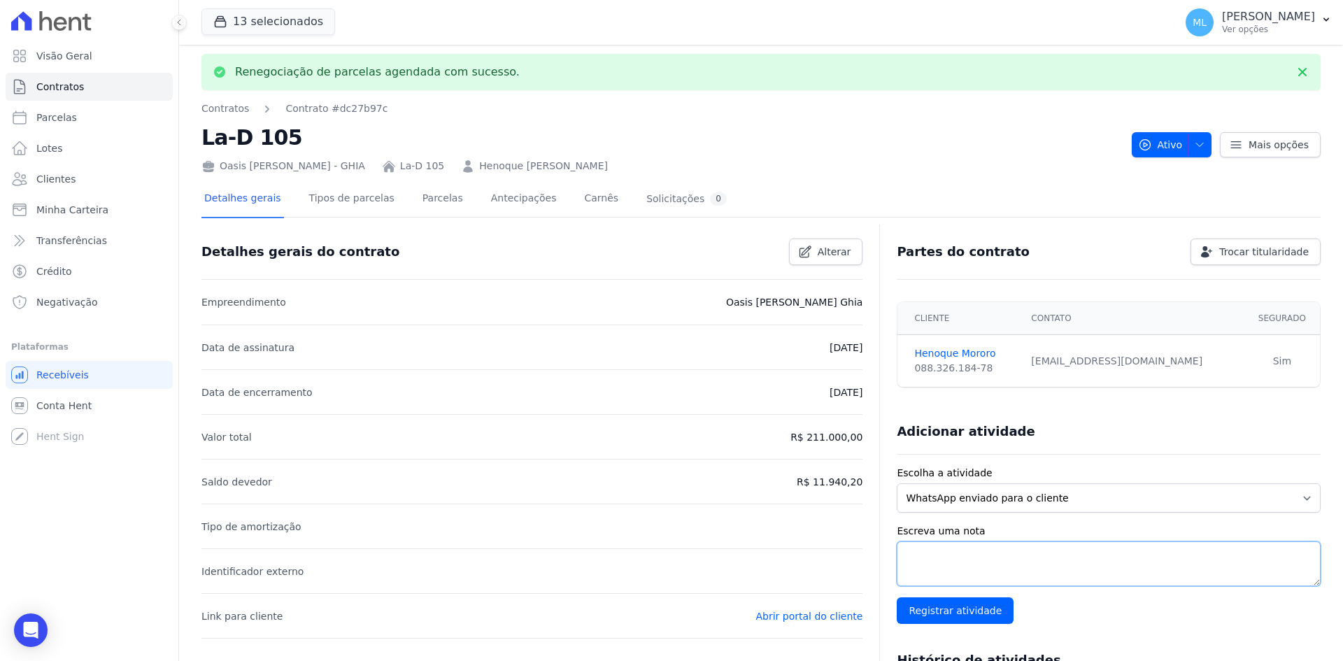
scroll to position [0, 0]
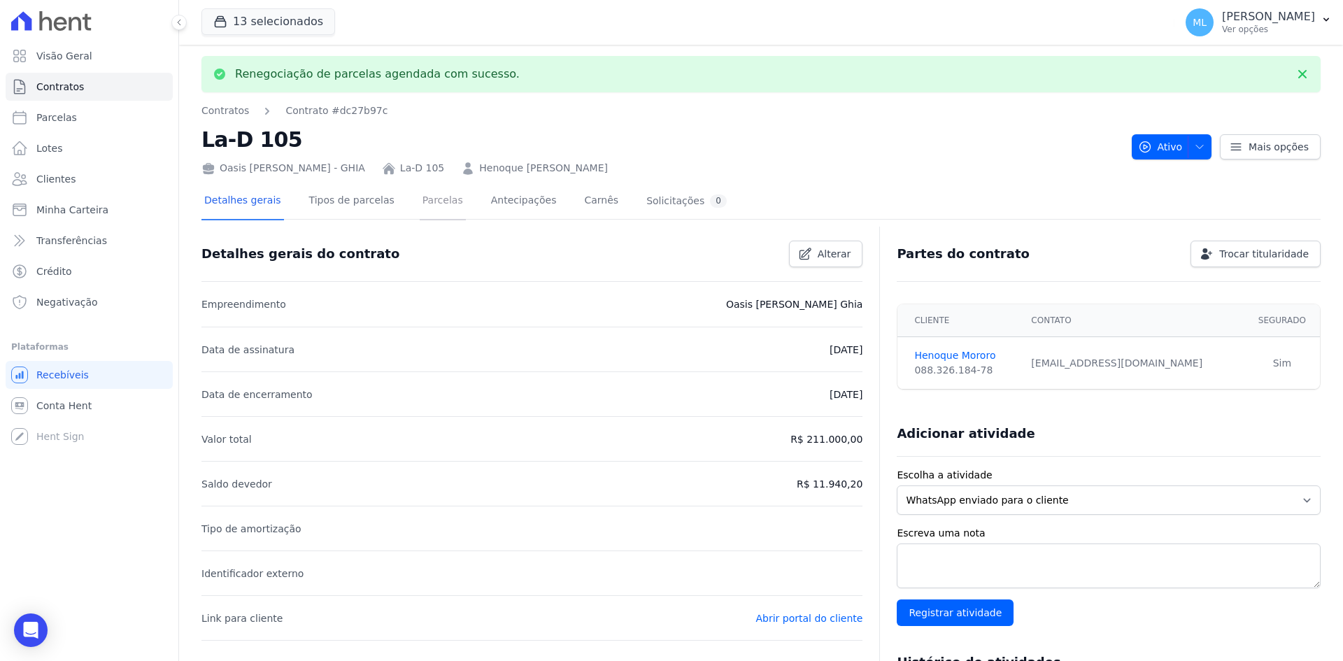
click at [420, 205] on link "Parcelas" at bounding box center [443, 201] width 46 height 37
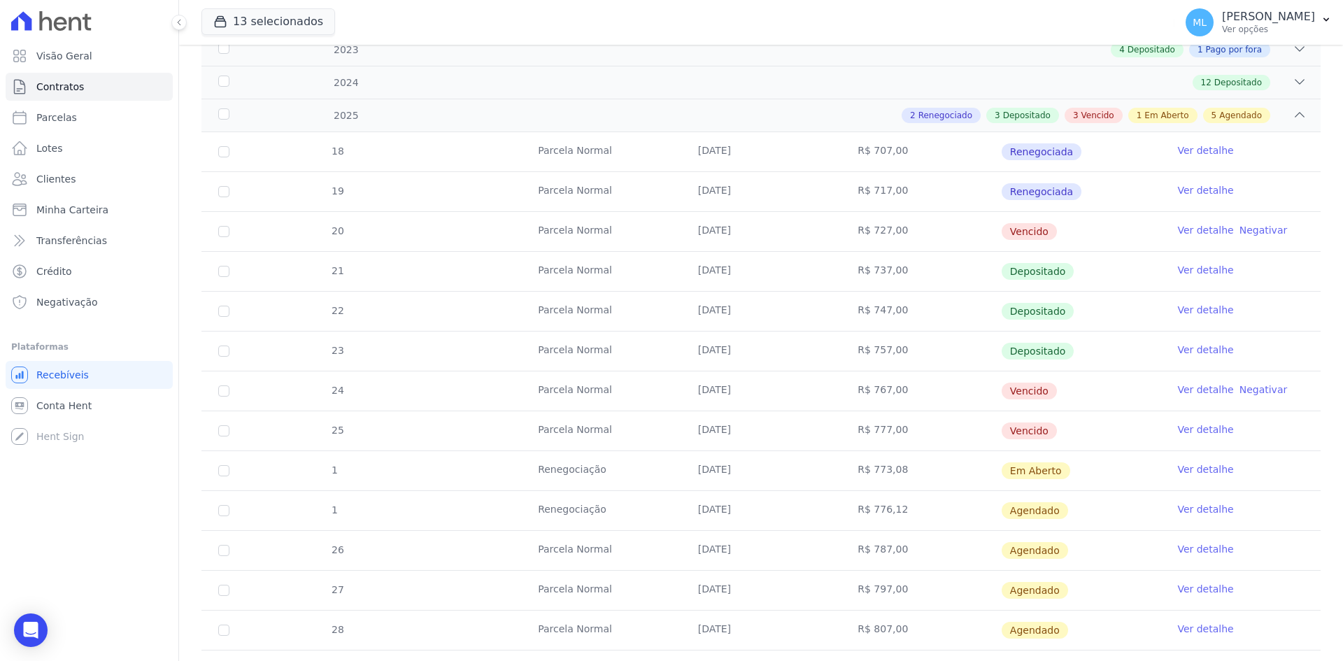
scroll to position [280, 0]
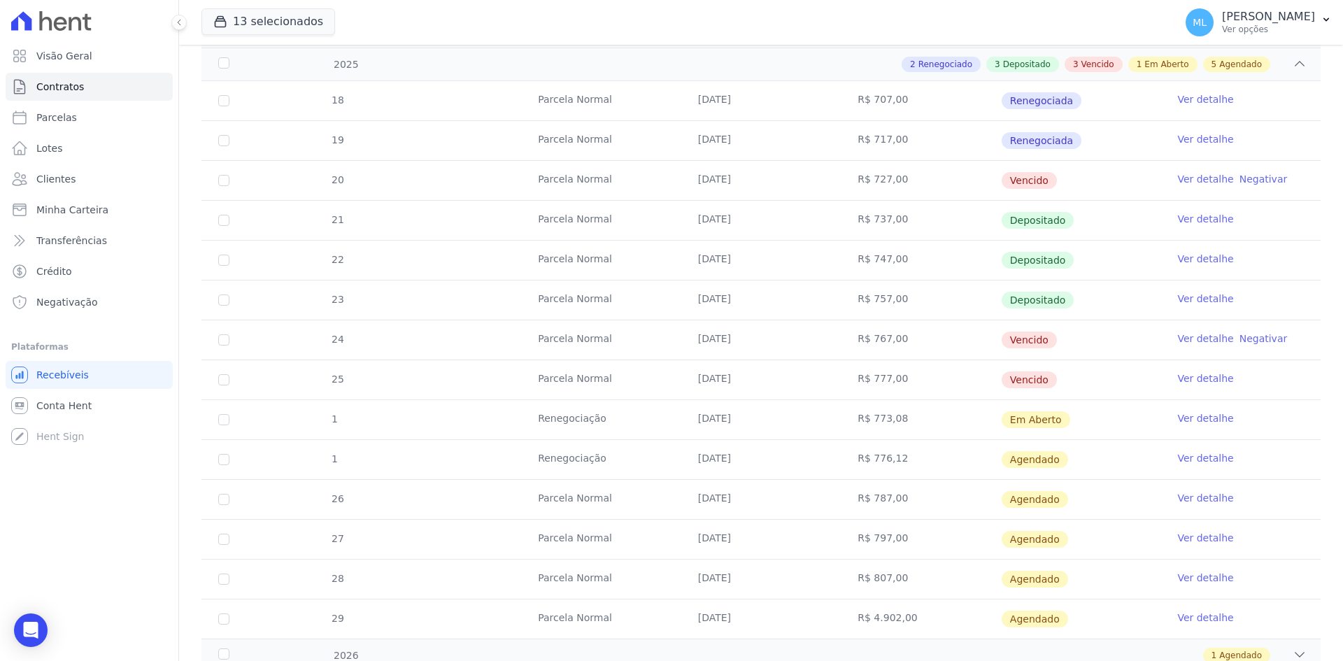
click at [1188, 453] on link "Ver detalhe" at bounding box center [1205, 458] width 56 height 14
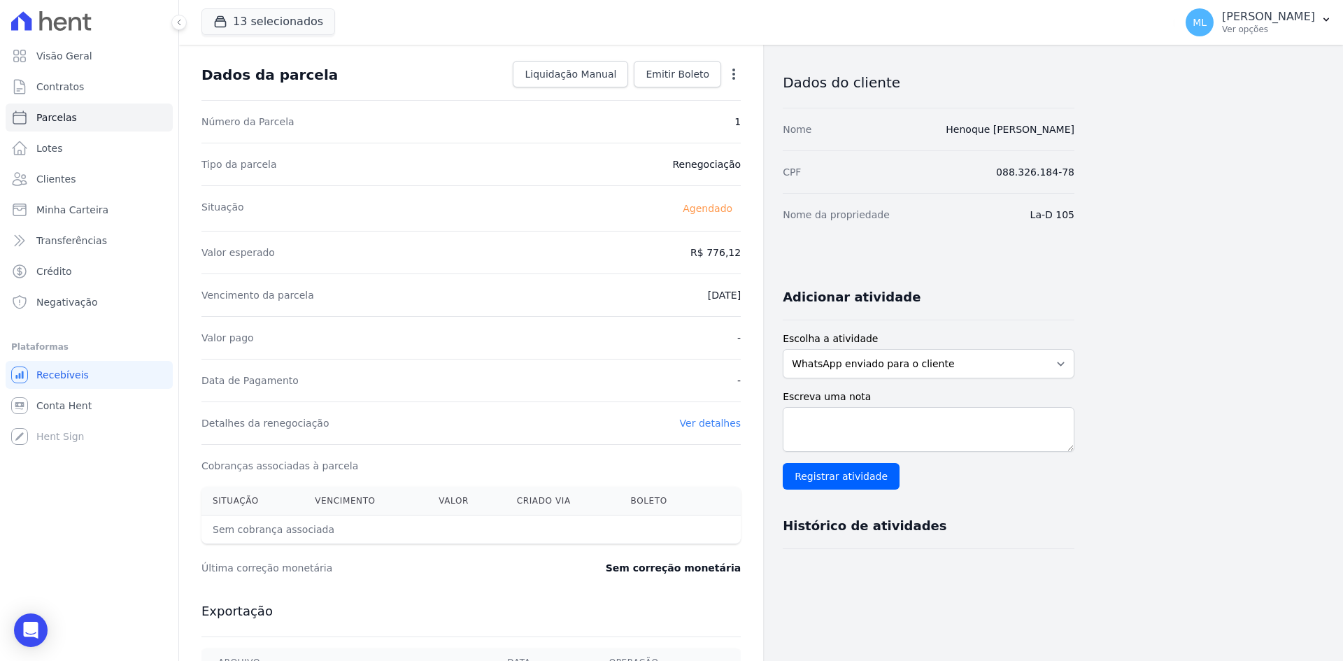
scroll to position [210, 0]
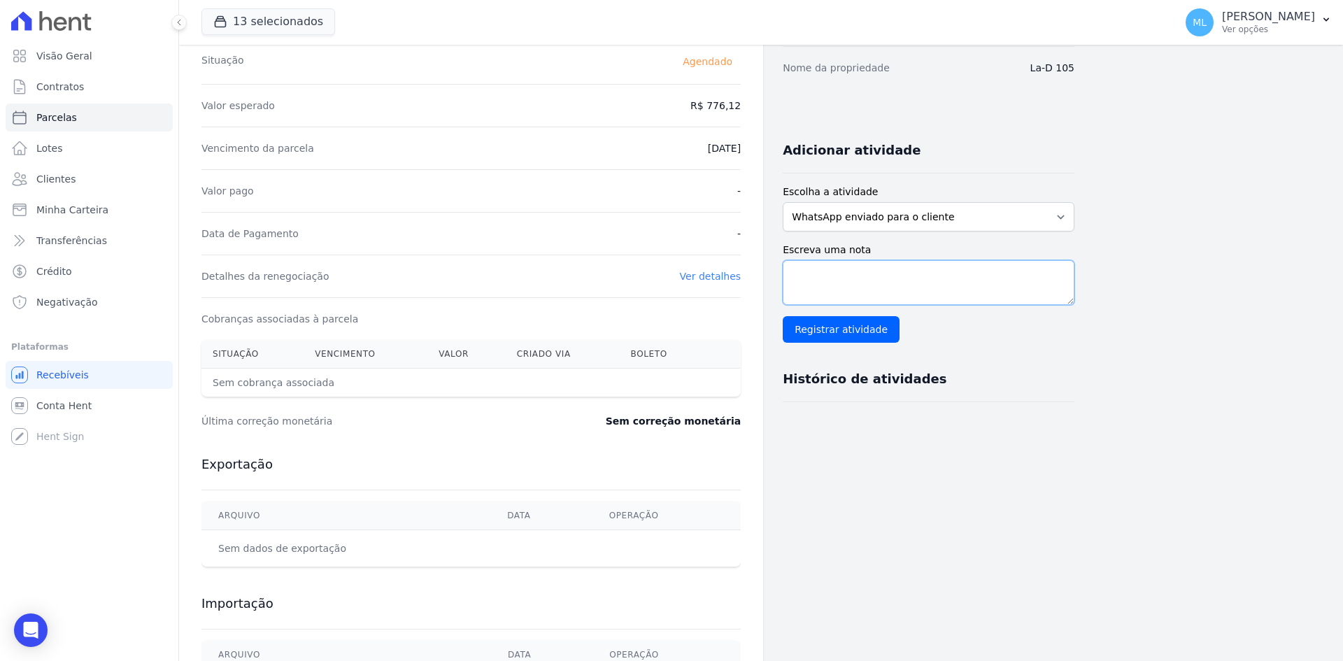
click at [879, 292] on textarea "Escreva uma nota" at bounding box center [929, 282] width 292 height 45
type textarea "renegociada de fevereiro"
click at [858, 327] on input "Registrar atividade" at bounding box center [841, 329] width 117 height 27
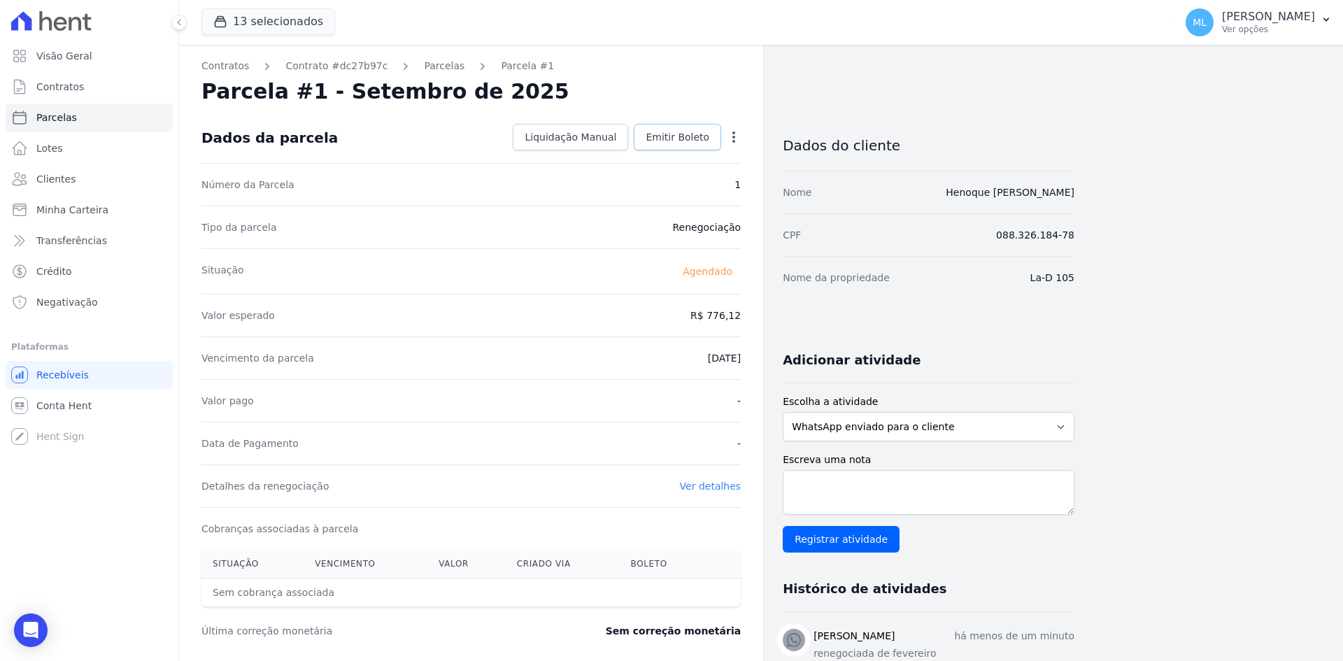
click at [683, 137] on span "Emitir Boleto" at bounding box center [678, 137] width 64 height 14
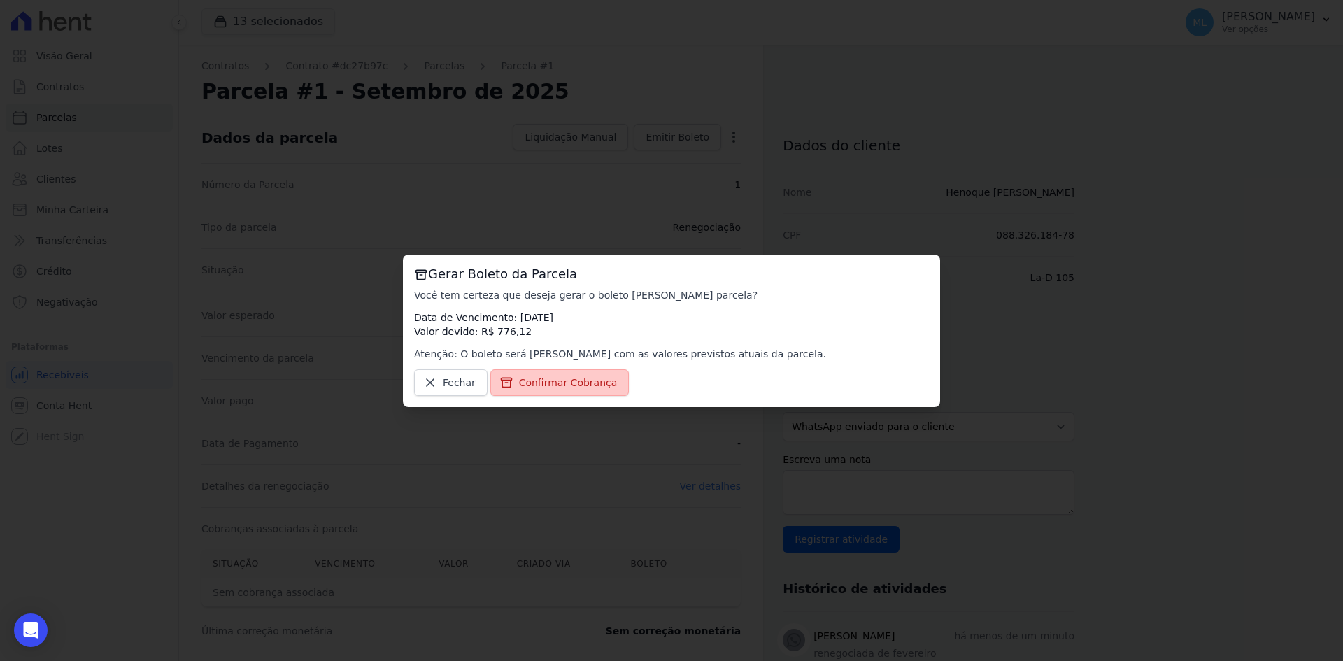
click at [571, 380] on span "Confirmar Cobrança" at bounding box center [568, 383] width 99 height 14
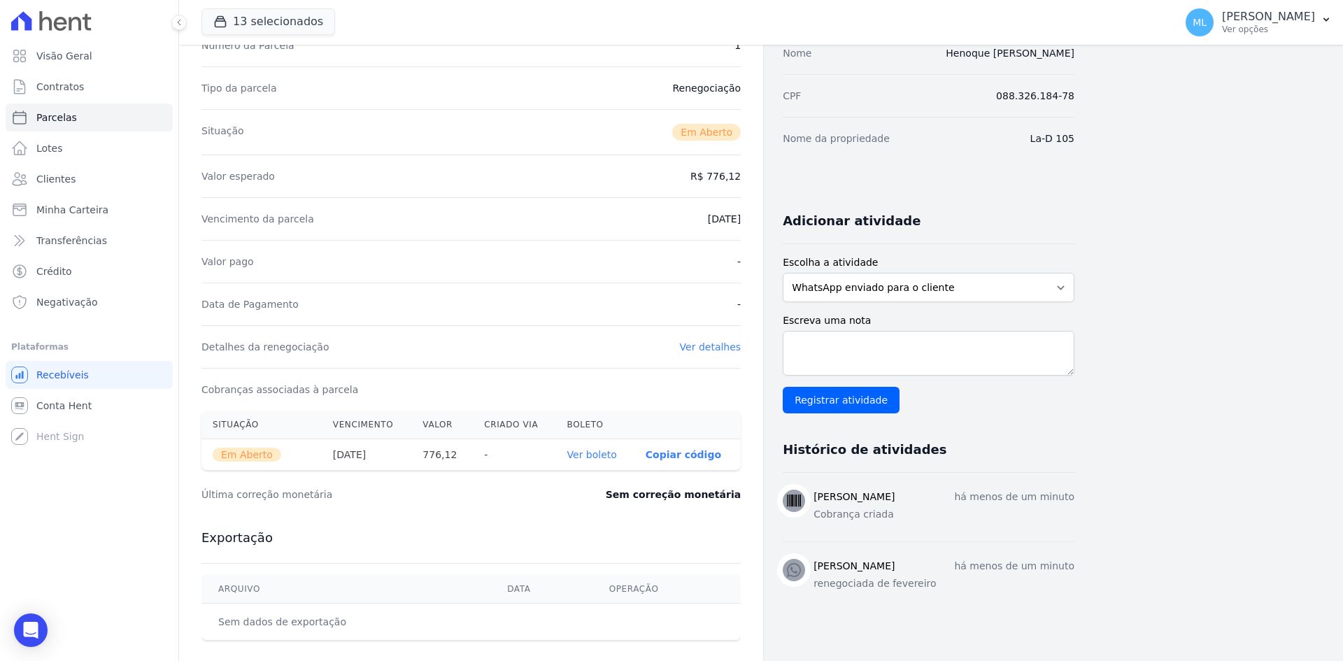
scroll to position [140, 0]
click at [593, 457] on link "Ver boleto" at bounding box center [592, 453] width 50 height 11
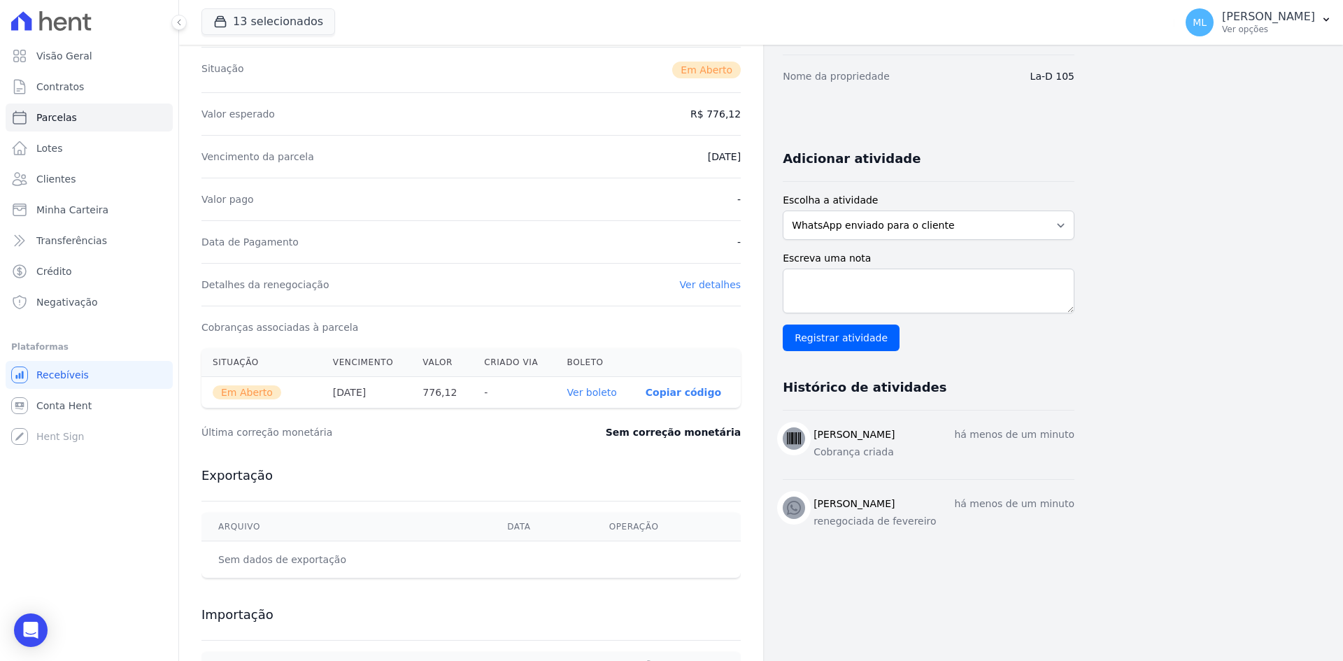
scroll to position [210, 0]
